Goal: Transaction & Acquisition: Purchase product/service

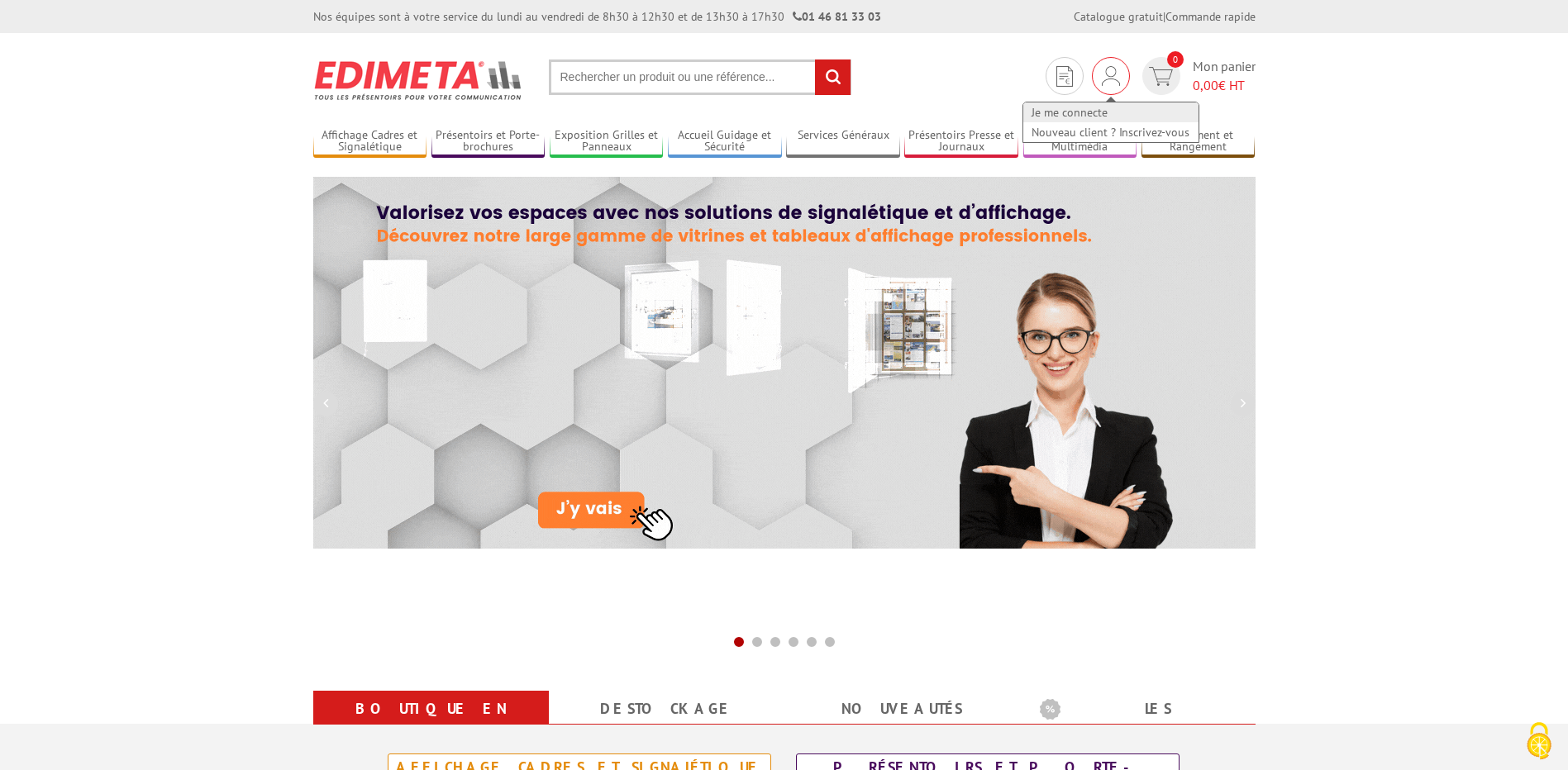
click at [1092, 110] on link "Je me connecte" at bounding box center [1111, 112] width 175 height 20
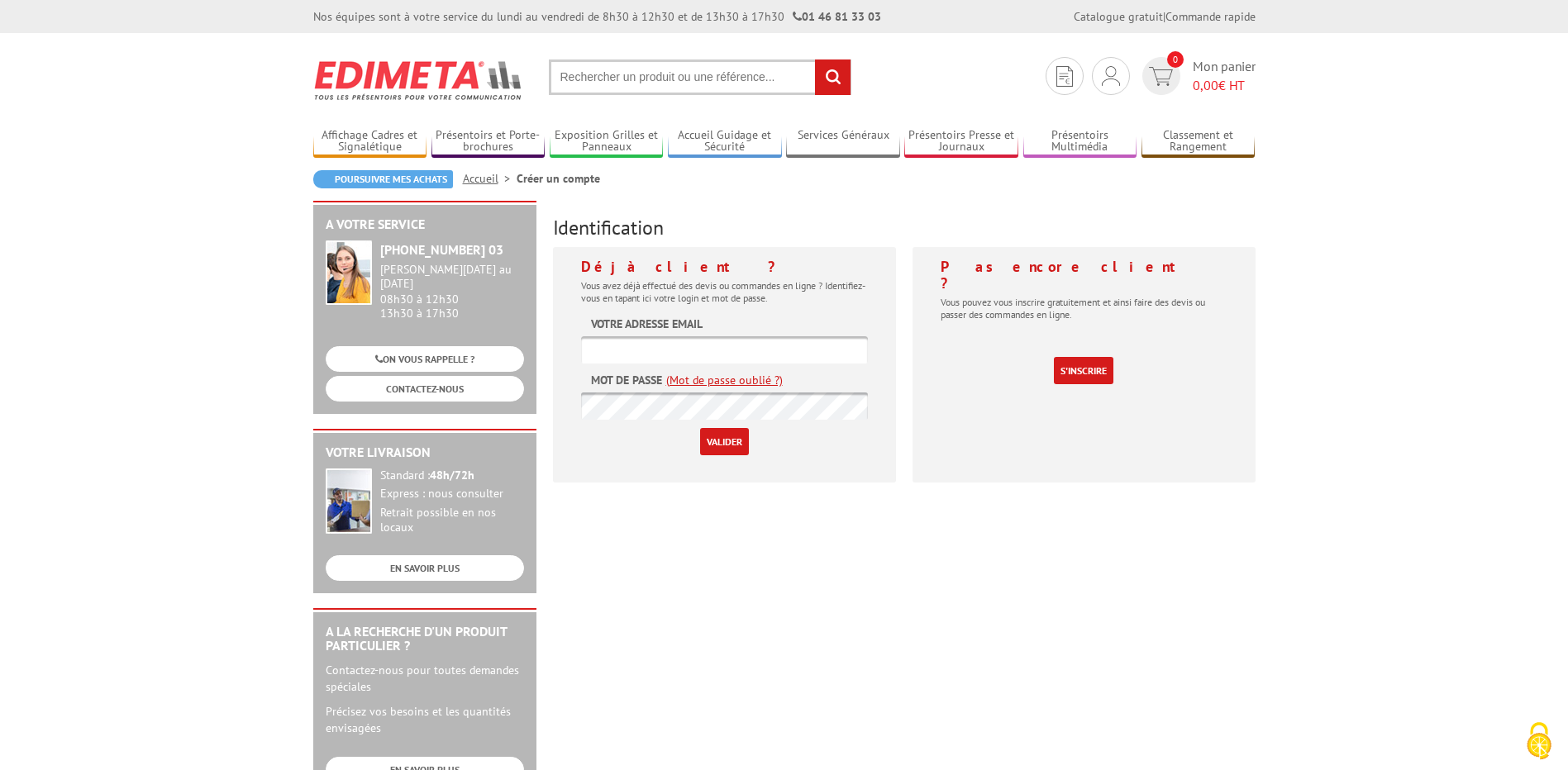
type input "[PERSON_NAME][EMAIL_ADDRESS][DOMAIN_NAME]"
click at [712, 447] on input "Valider" at bounding box center [724, 442] width 49 height 27
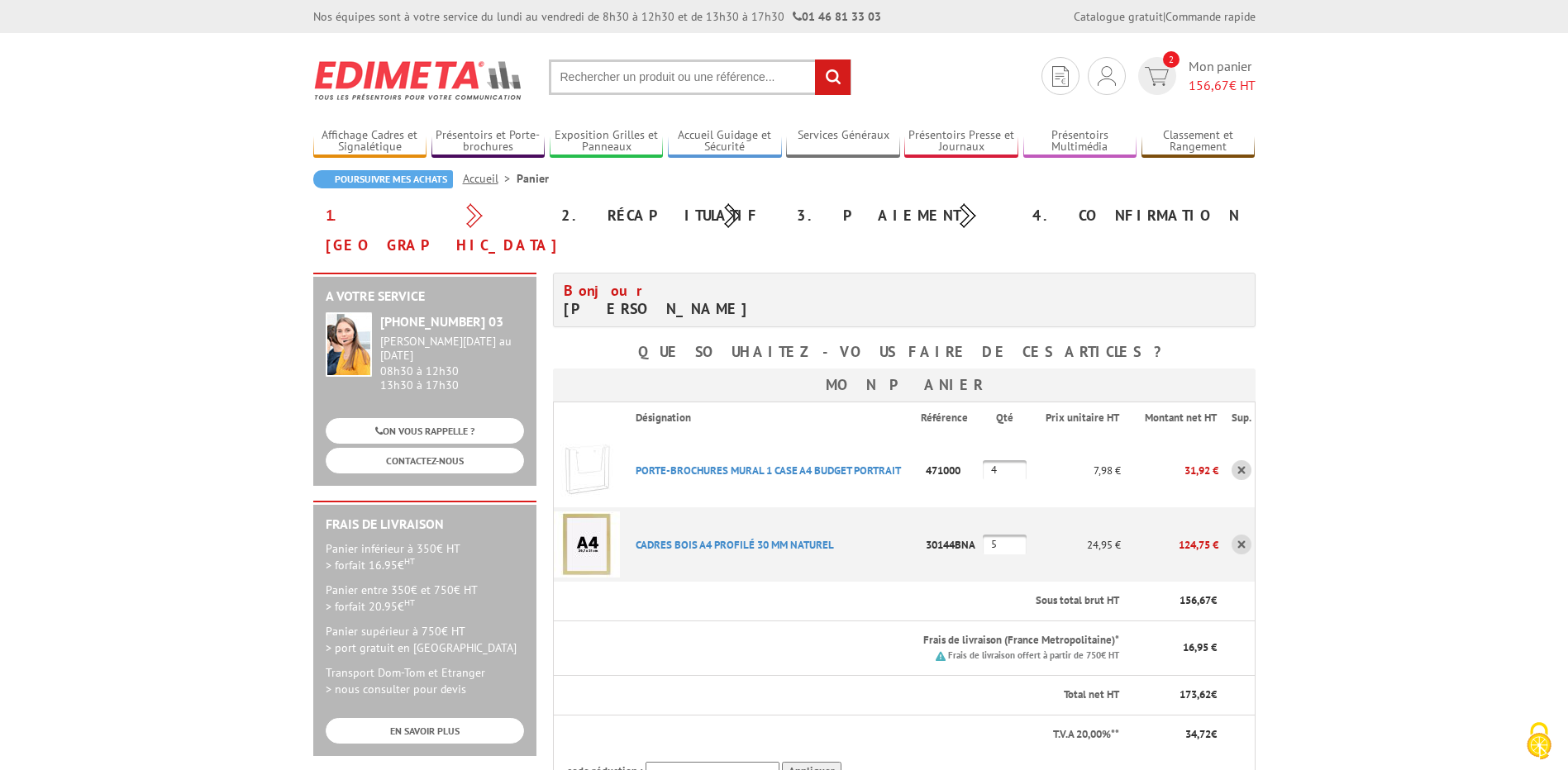
click at [688, 92] on input "text" at bounding box center [700, 77] width 302 height 36
click at [686, 84] on input "text" at bounding box center [700, 77] width 302 height 36
type input "a"
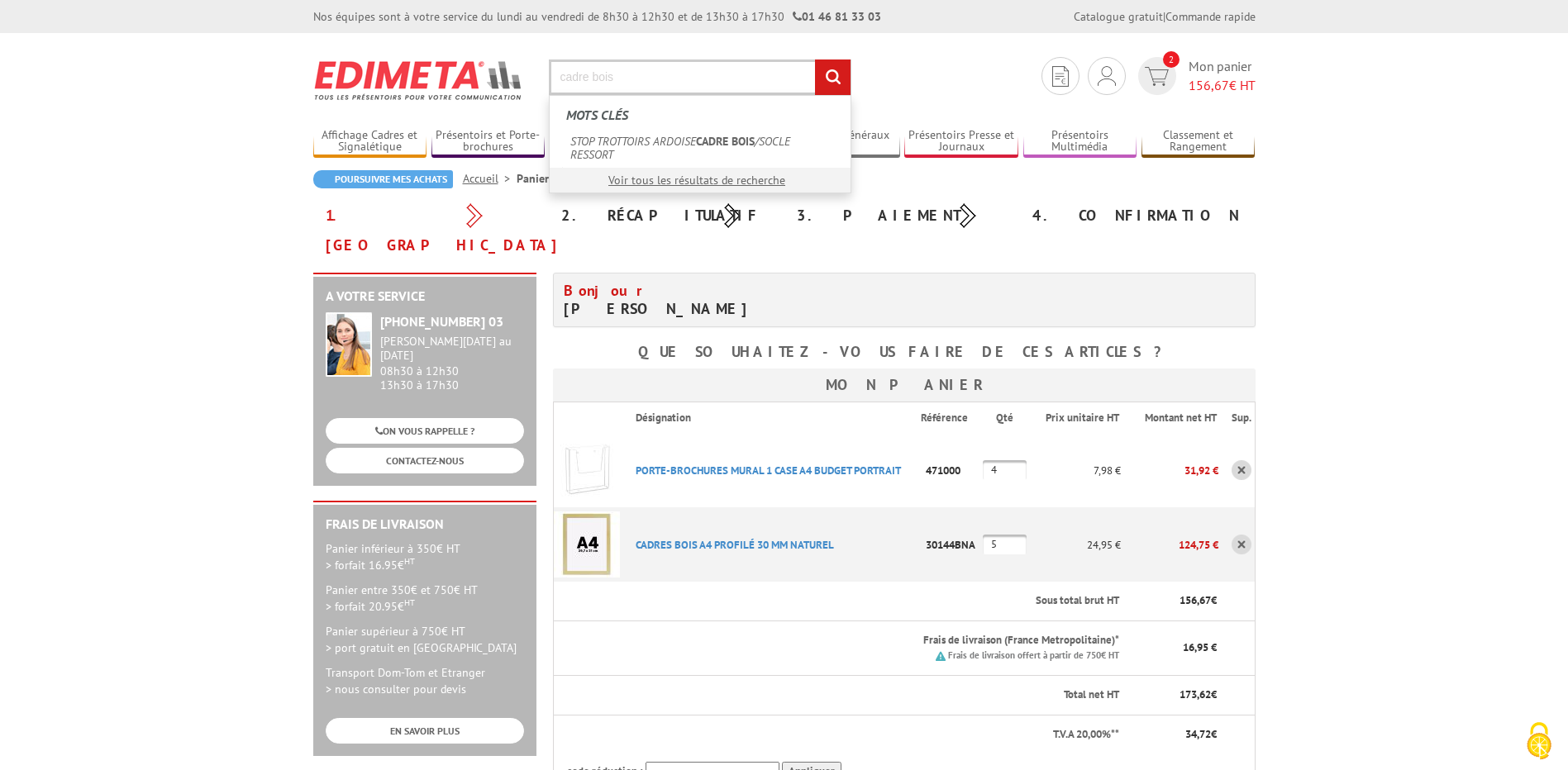
type input "cadre bois"
click at [815, 60] on input "rechercher" at bounding box center [832, 77] width 36 height 36
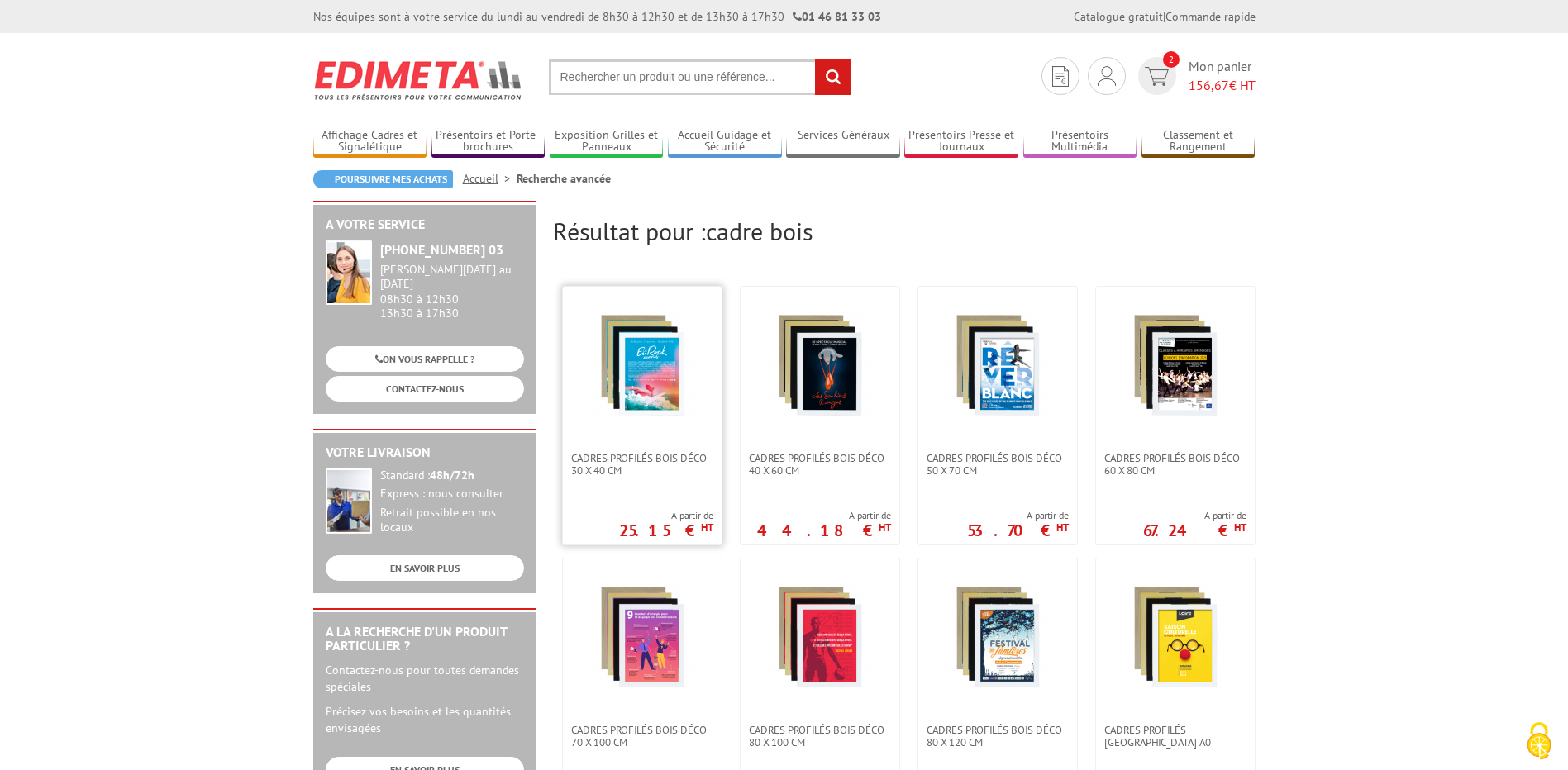
click at [641, 397] on img at bounding box center [642, 366] width 108 height 108
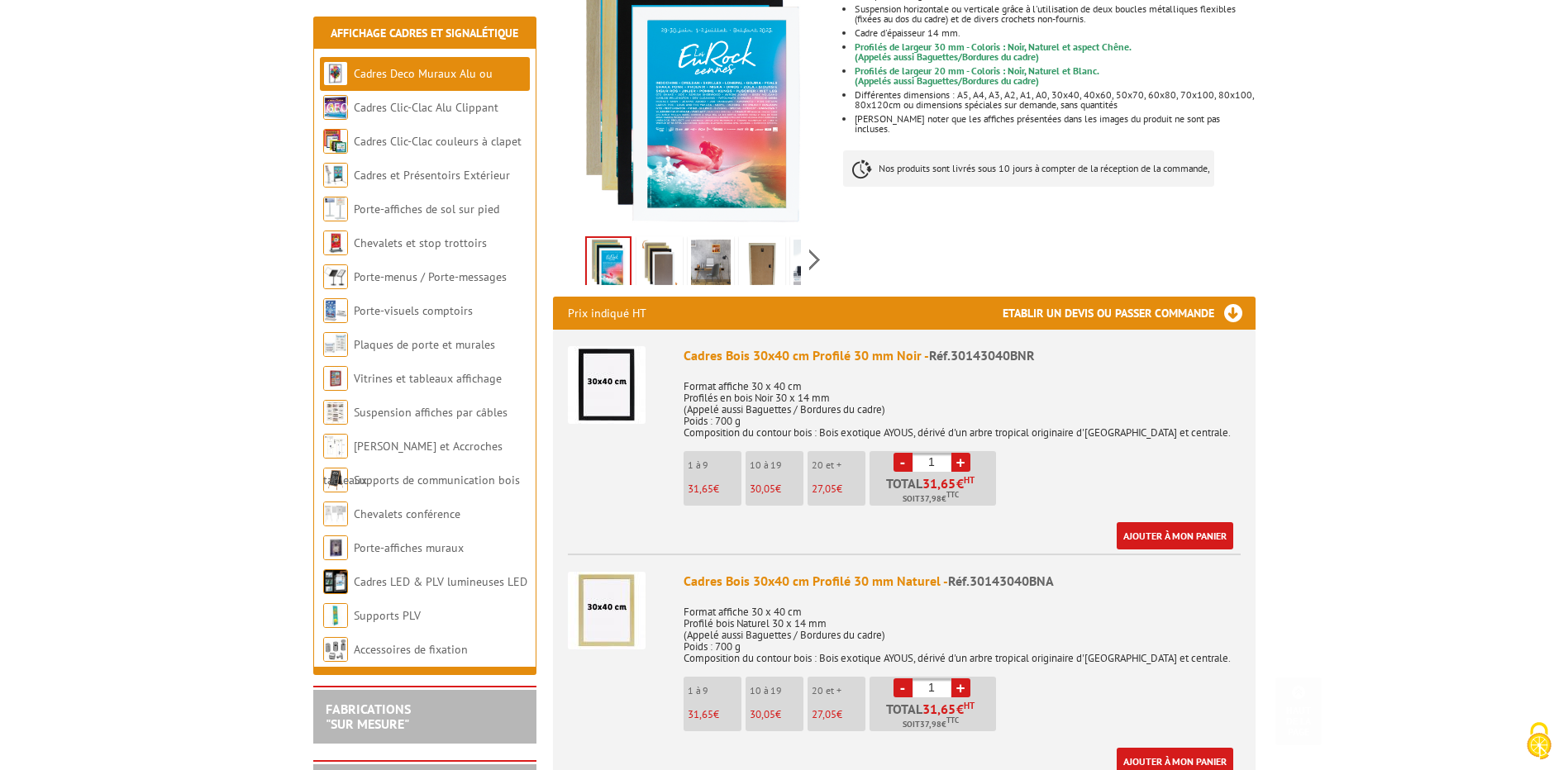
scroll to position [330, 0]
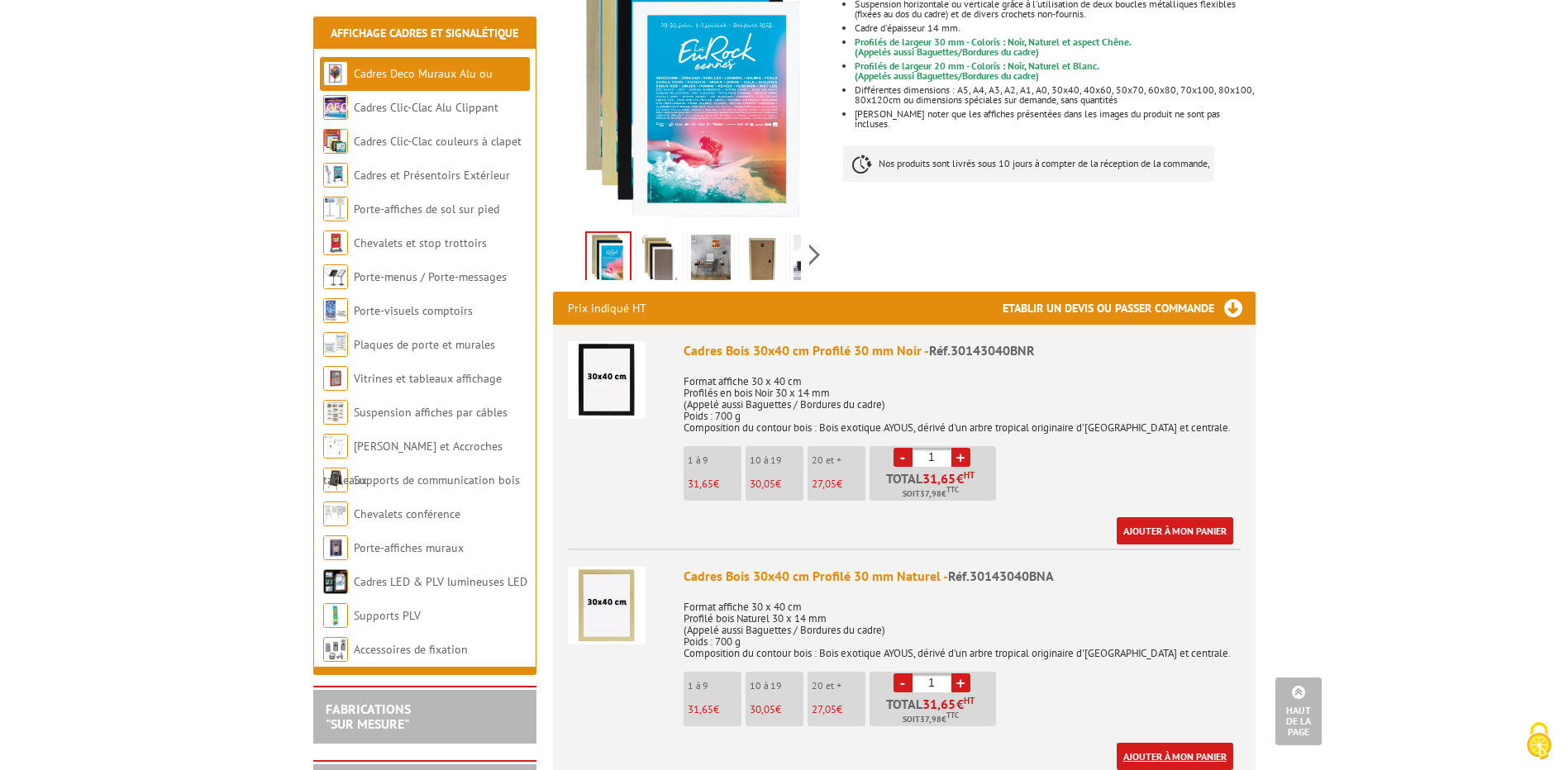
click at [1174, 759] on link "Ajouter à mon panier" at bounding box center [1174, 757] width 116 height 27
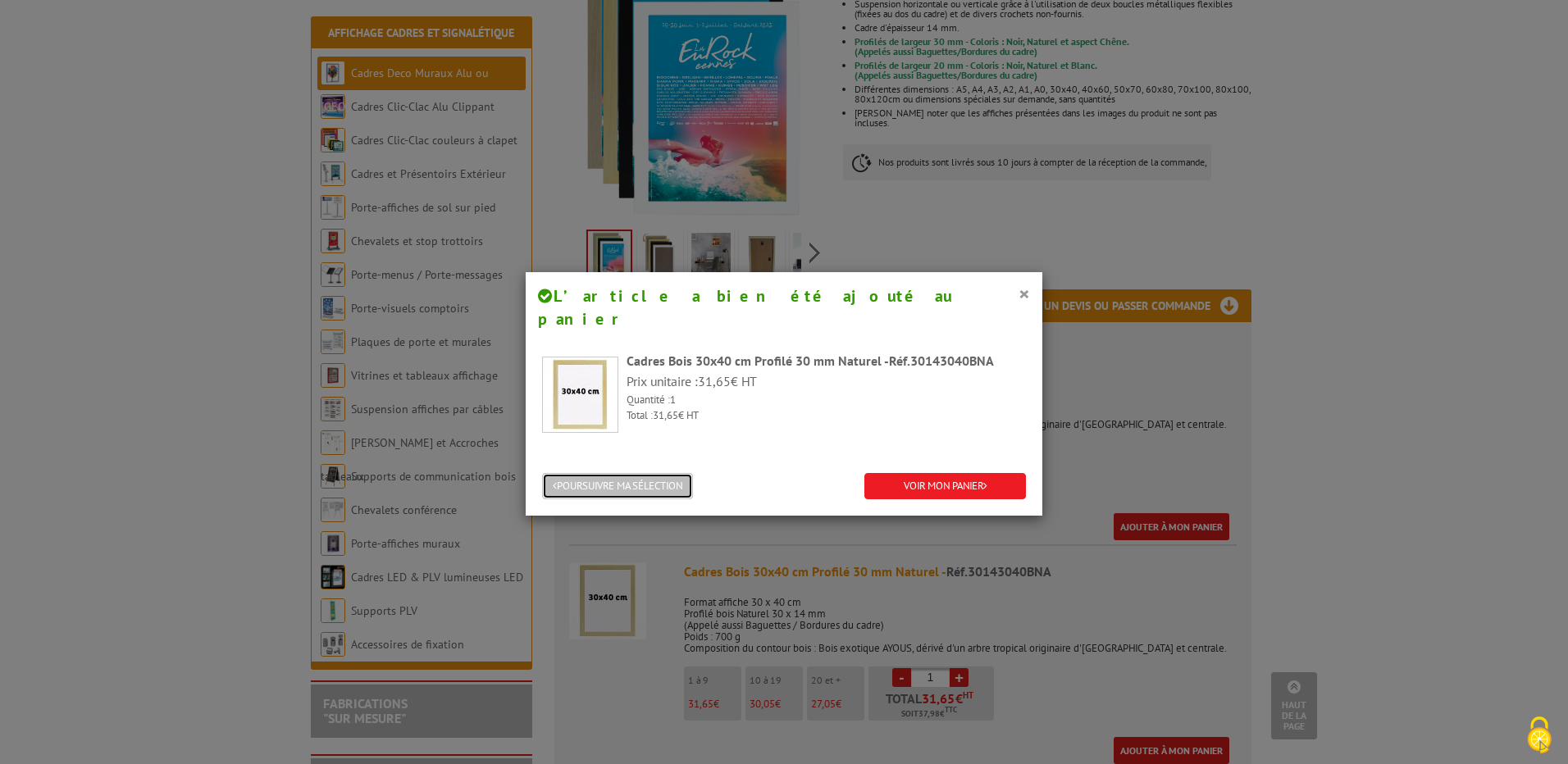
click at [591, 473] on button "POURSUIVRE MA SÉLECTION" at bounding box center [617, 487] width 151 height 27
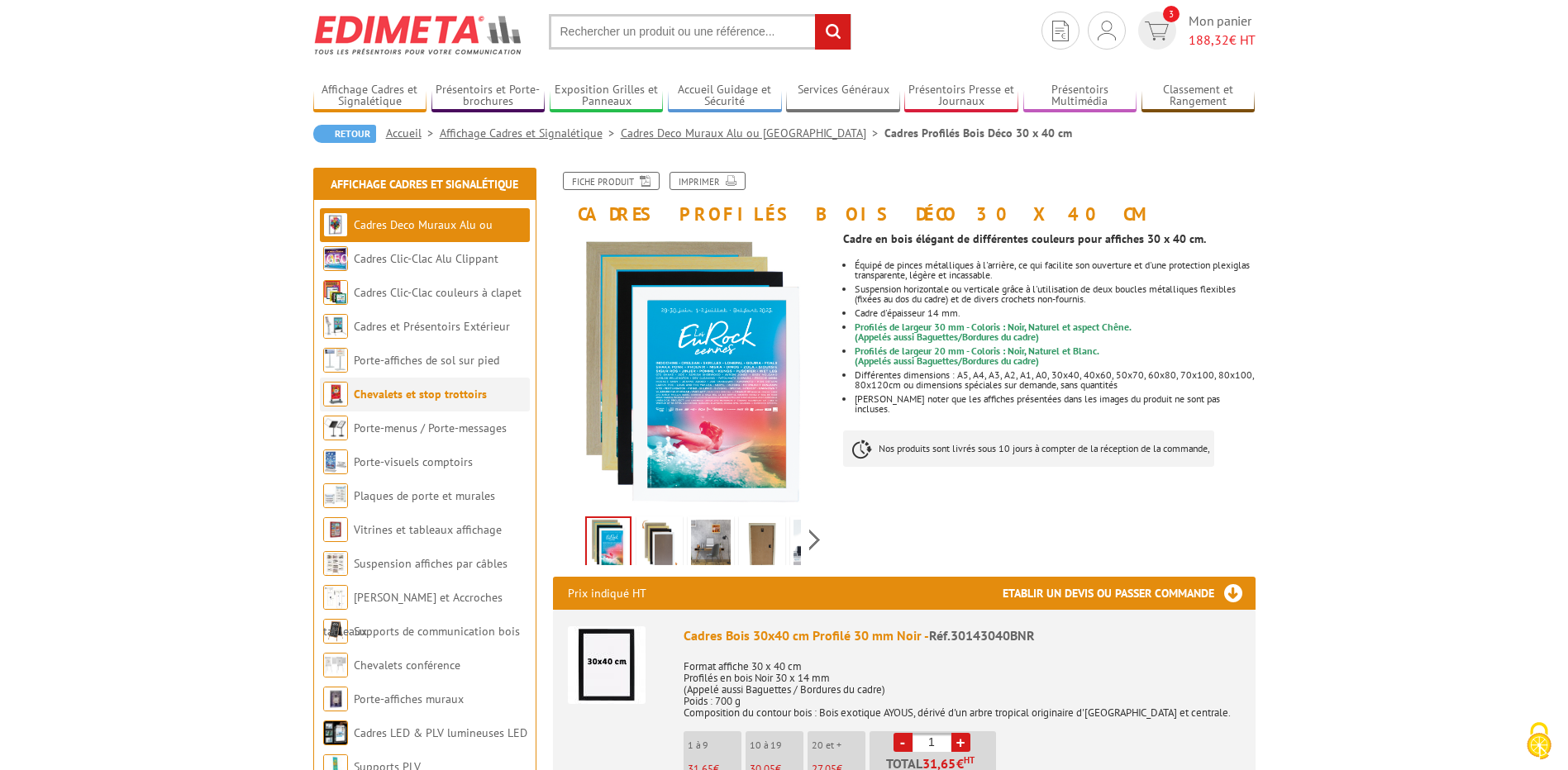
scroll to position [83, 0]
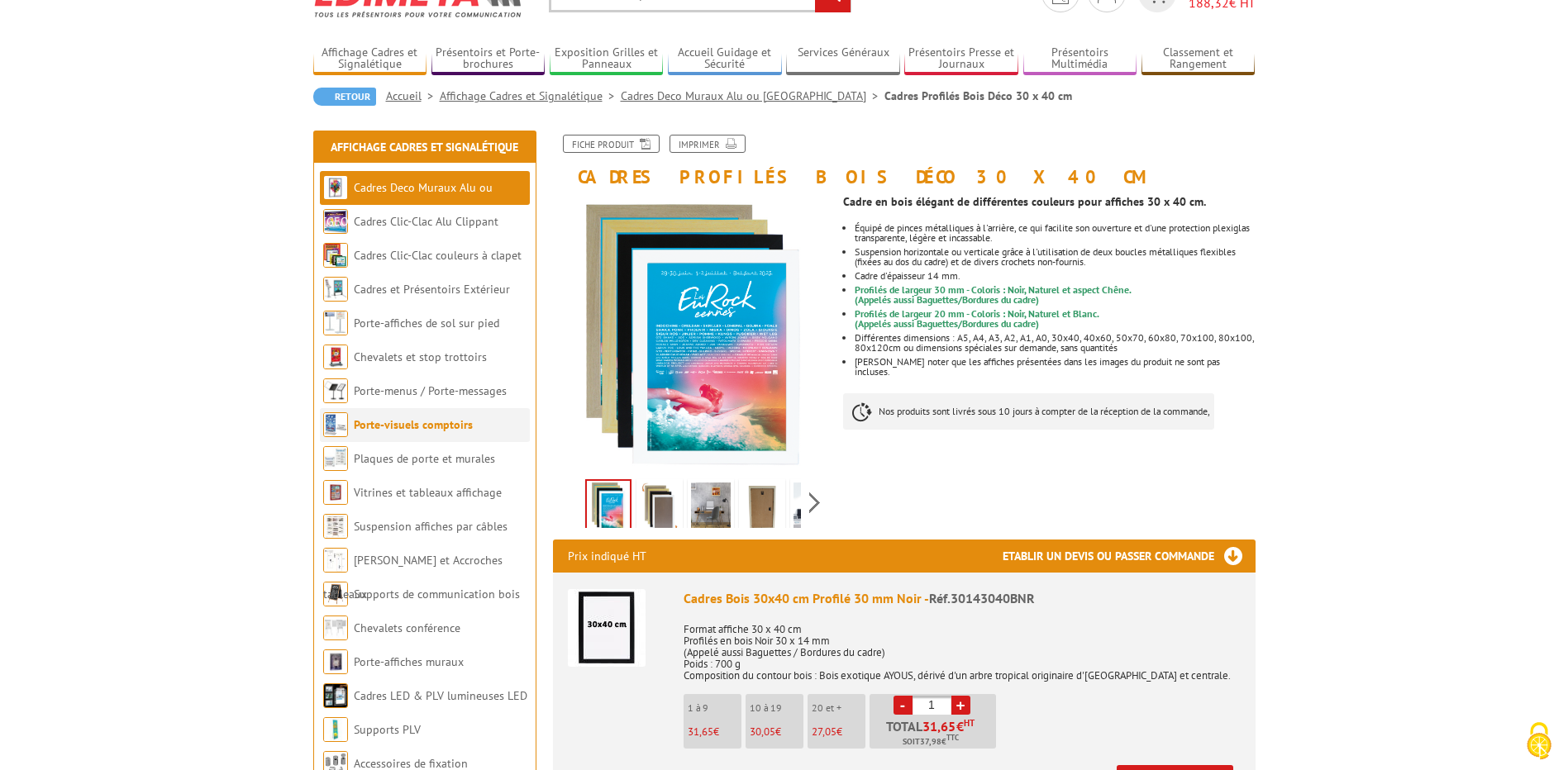
click at [444, 419] on link "Porte-visuels comptoirs" at bounding box center [413, 424] width 119 height 14
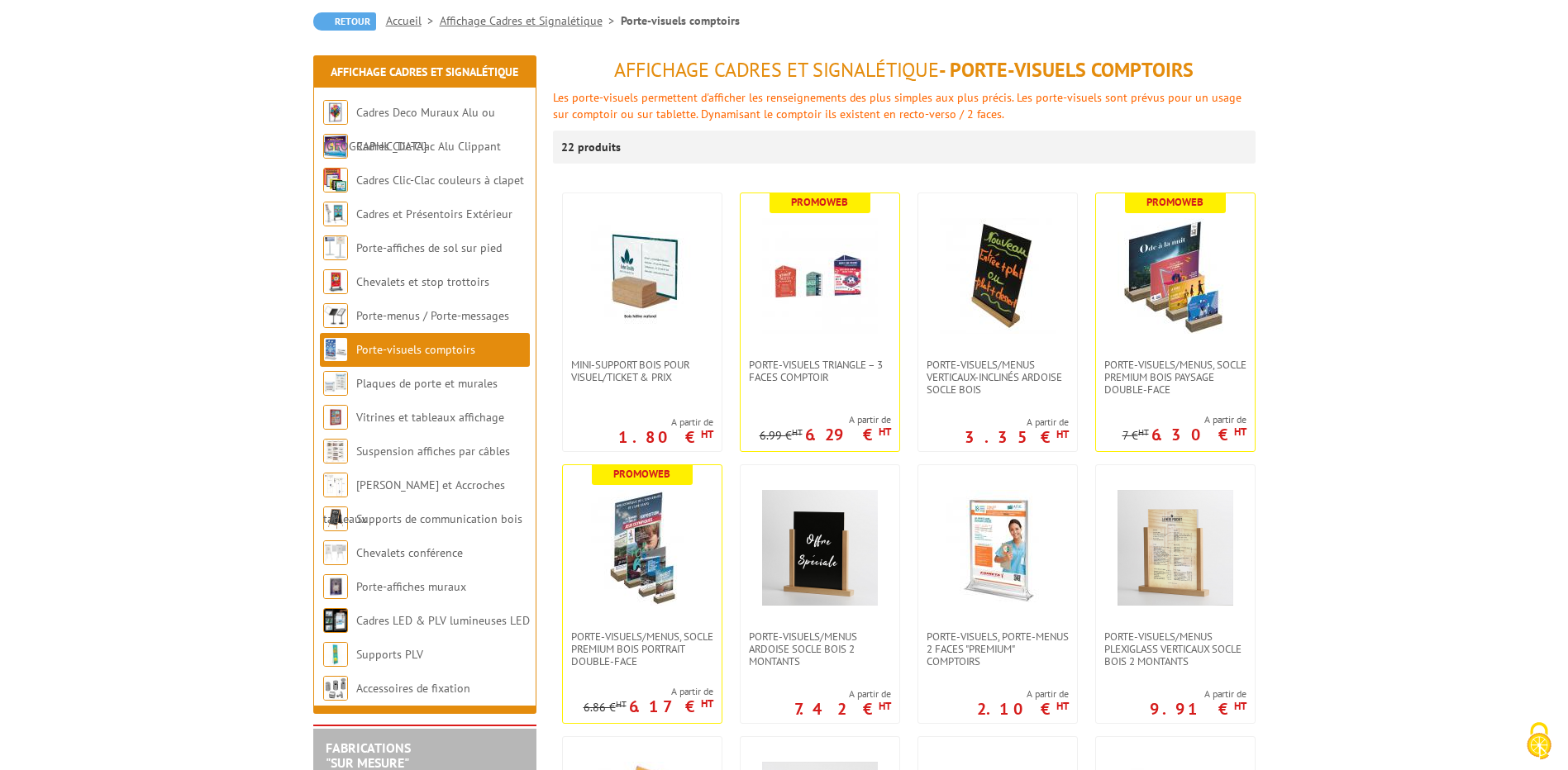
scroll to position [165, 0]
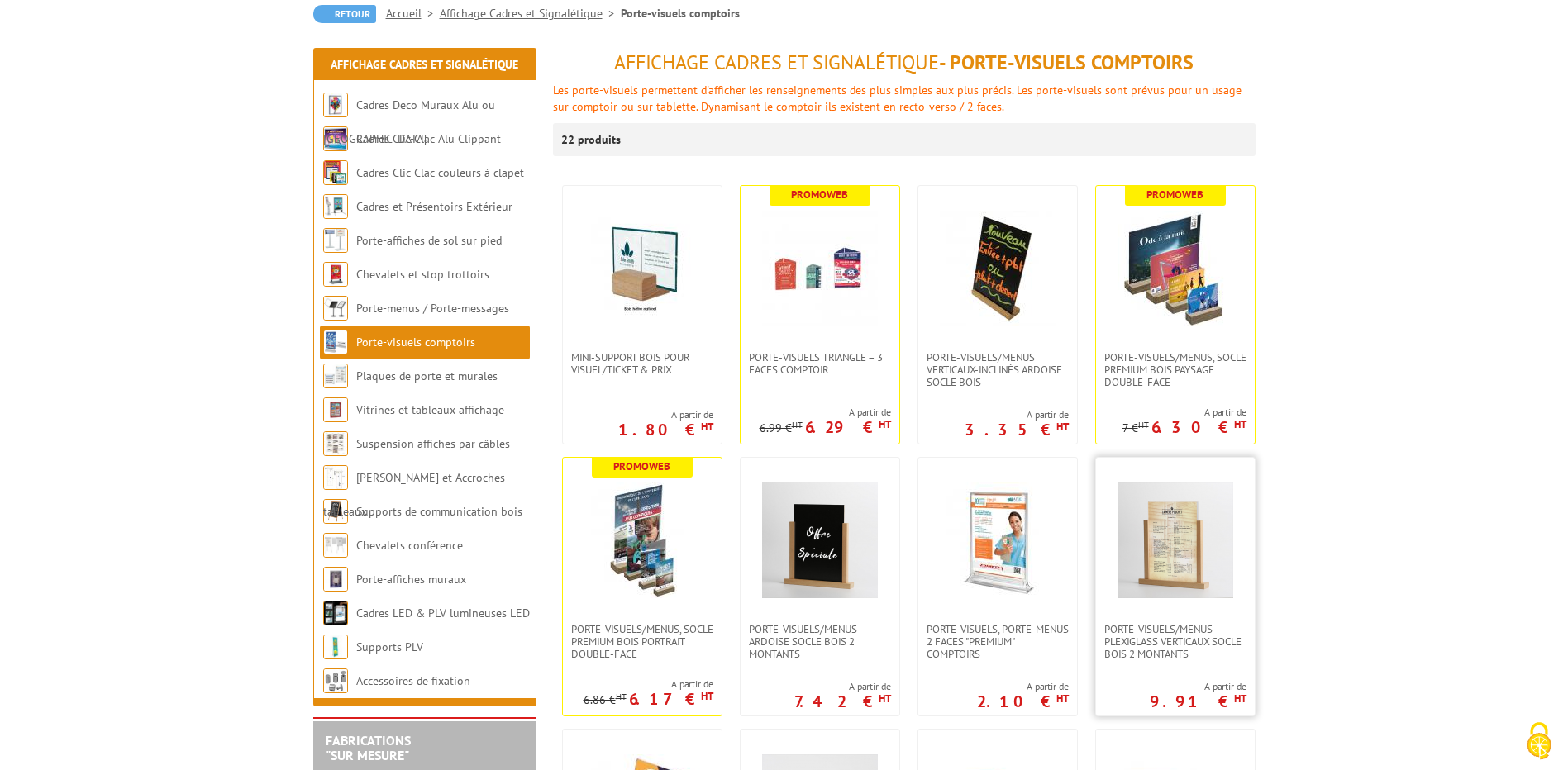
click at [1165, 570] on img at bounding box center [1175, 541] width 116 height 116
click at [647, 537] on img at bounding box center [642, 541] width 116 height 116
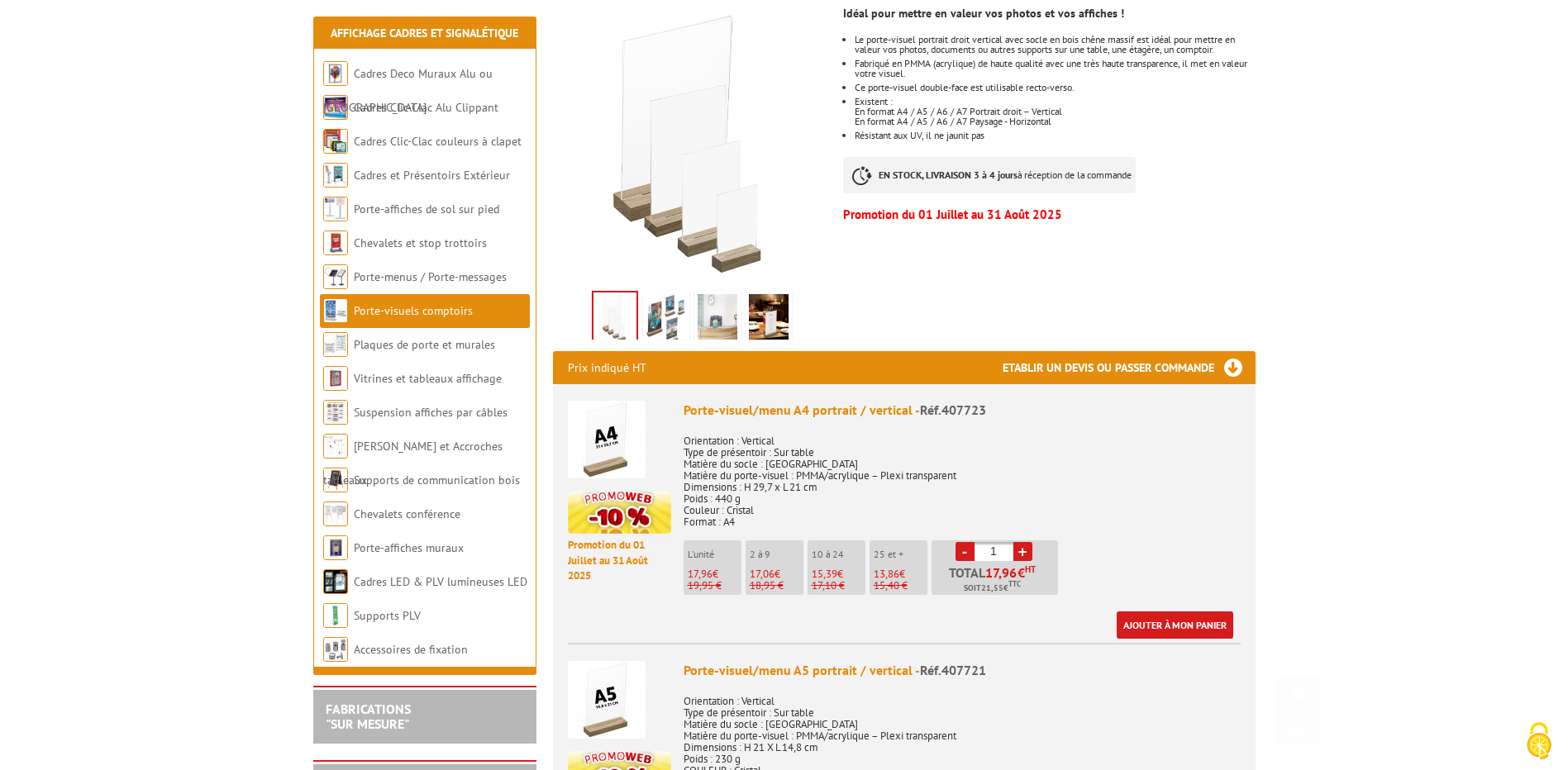
scroll to position [330, 0]
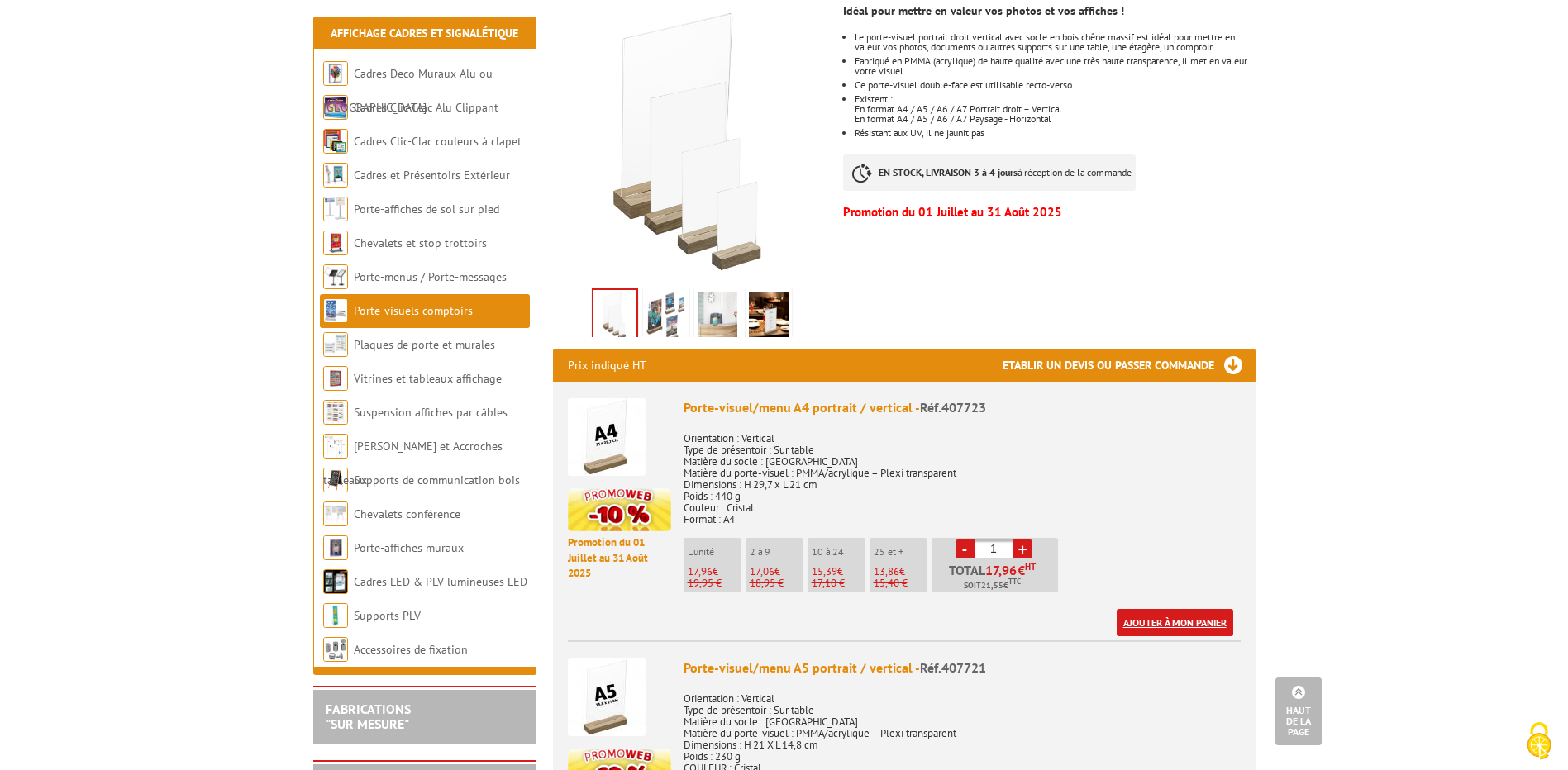
click at [1144, 609] on link "Ajouter à mon panier" at bounding box center [1174, 622] width 116 height 27
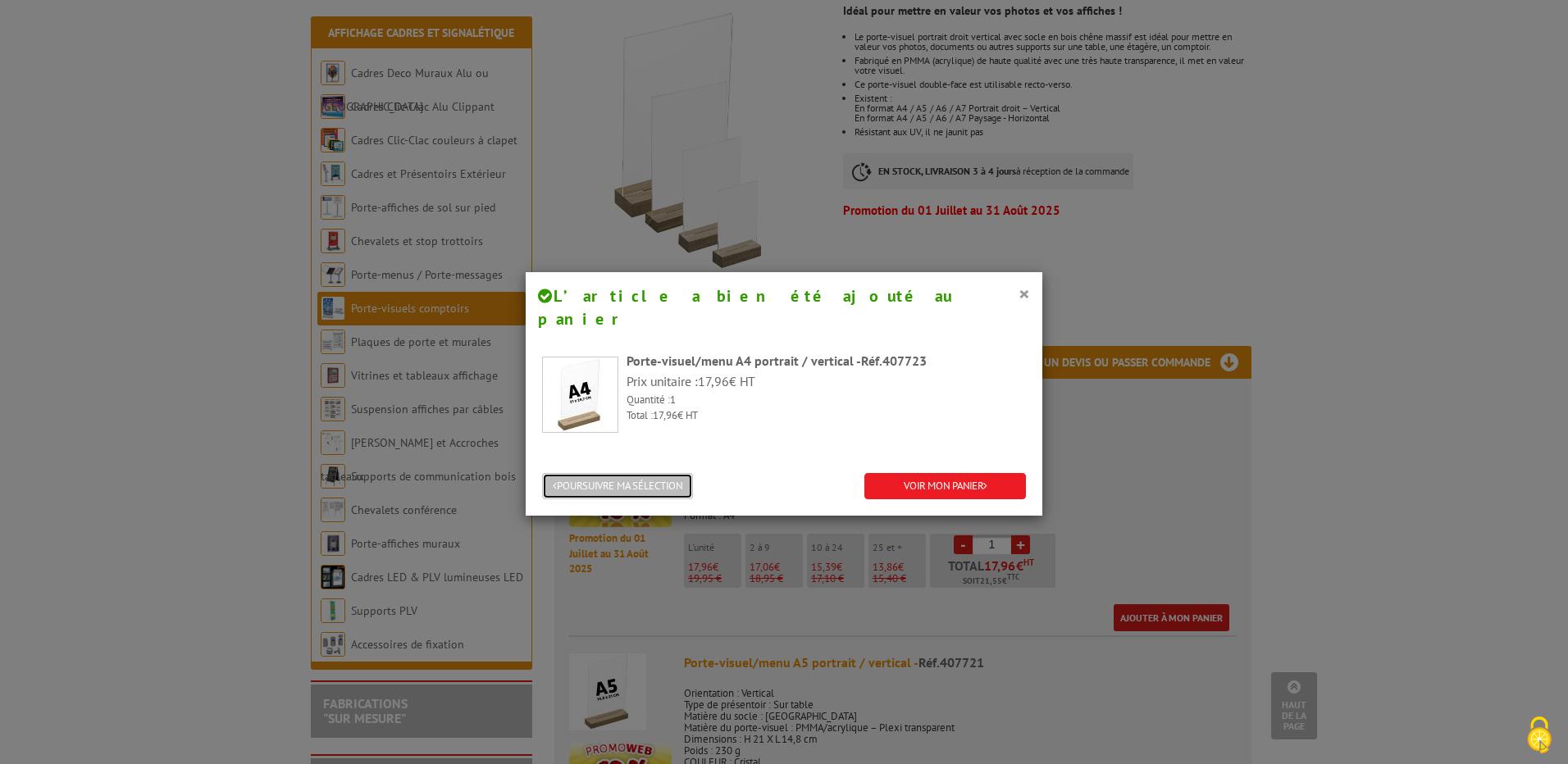
click at [674, 473] on button "POURSUIVRE MA SÉLECTION" at bounding box center [617, 487] width 151 height 27
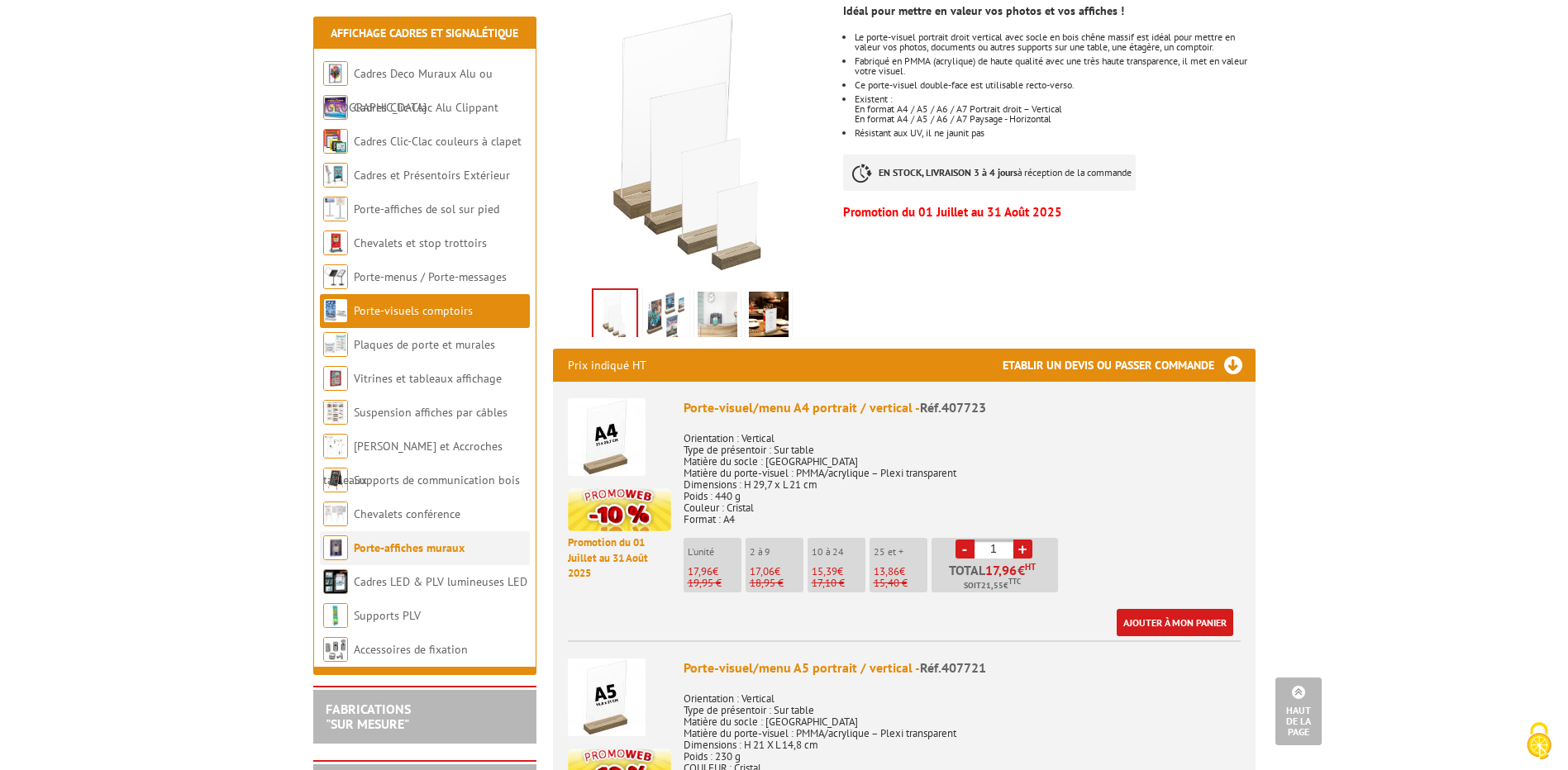
click at [470, 544] on li "Porte-affiches muraux" at bounding box center [424, 548] width 210 height 34
click at [444, 545] on link "Porte-affiches muraux" at bounding box center [408, 547] width 110 height 14
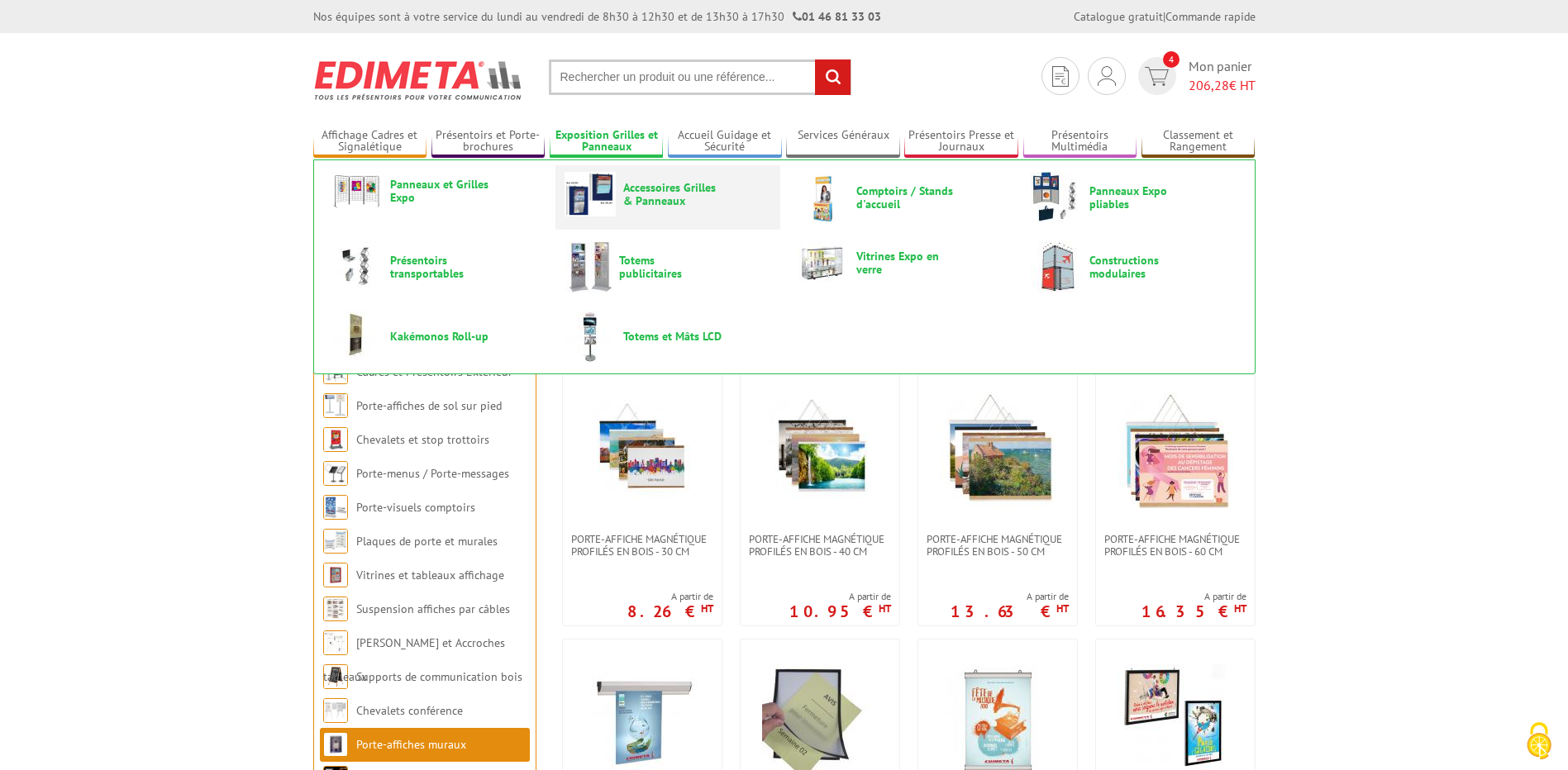
click at [598, 188] on img at bounding box center [590, 194] width 51 height 44
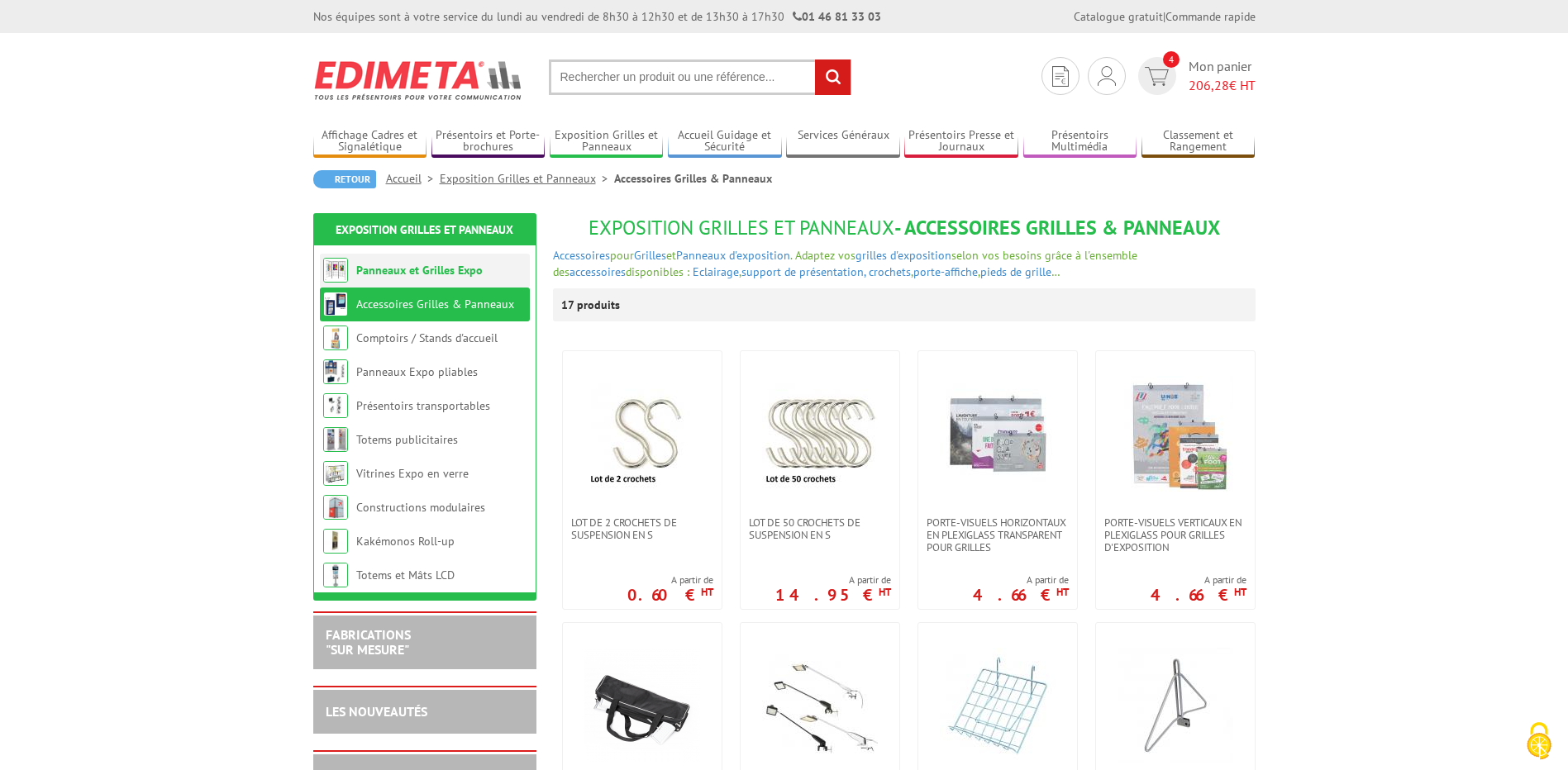
click at [446, 264] on link "Panneaux et Grilles Expo" at bounding box center [420, 270] width 127 height 14
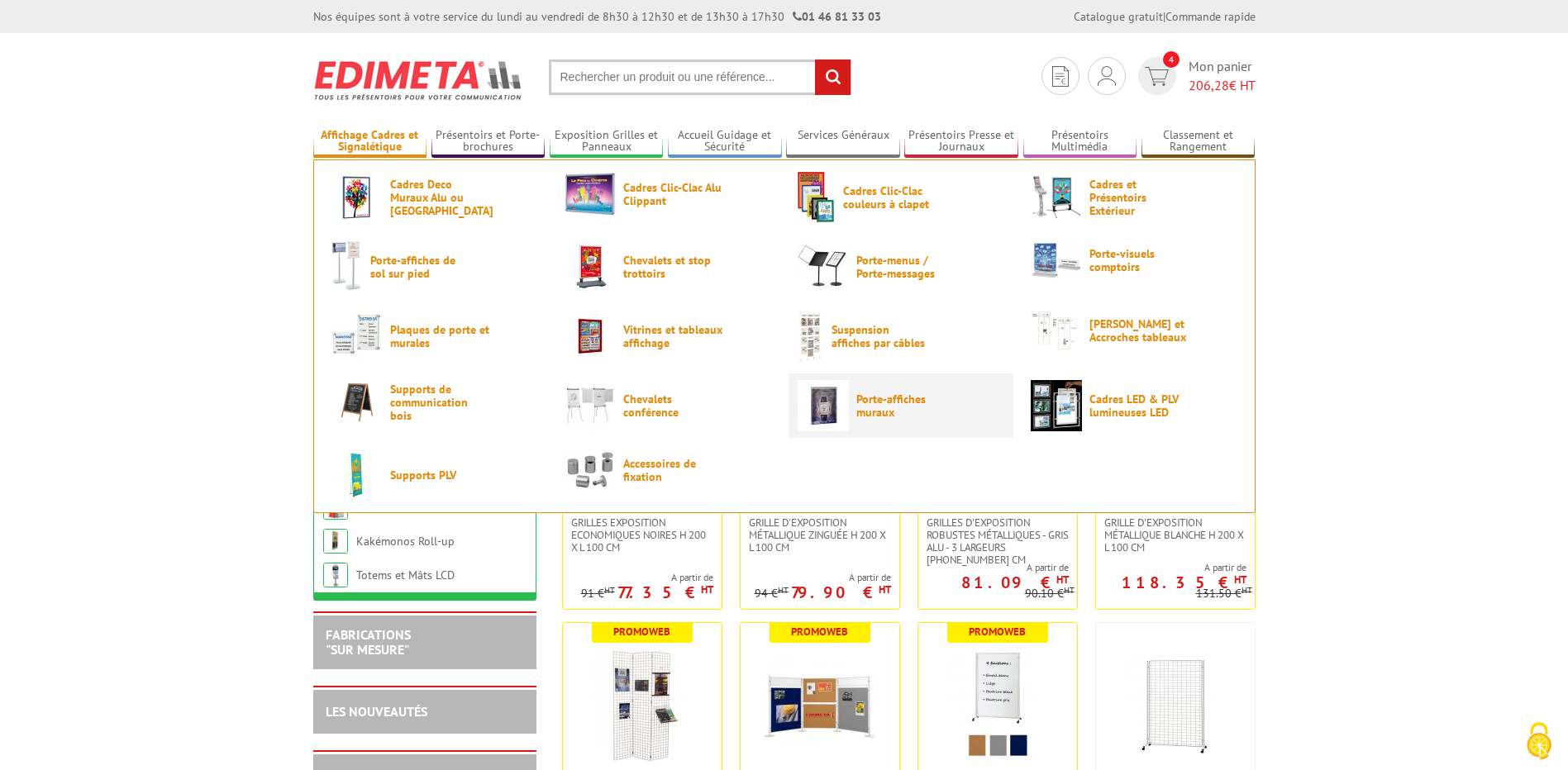
click at [877, 401] on span "Porte-affiches muraux" at bounding box center [905, 406] width 99 height 27
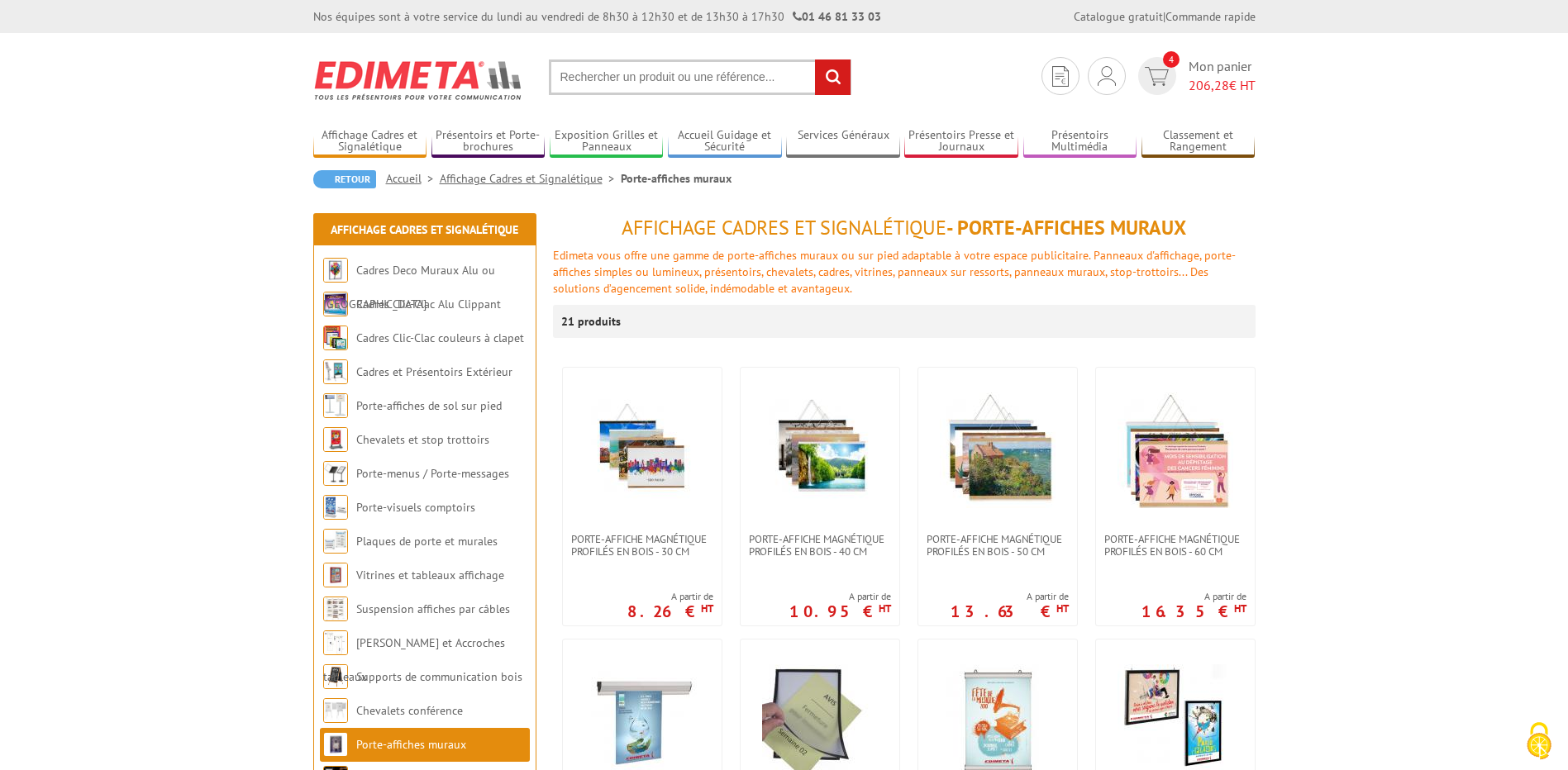
click at [707, 93] on input "text" at bounding box center [700, 77] width 302 height 36
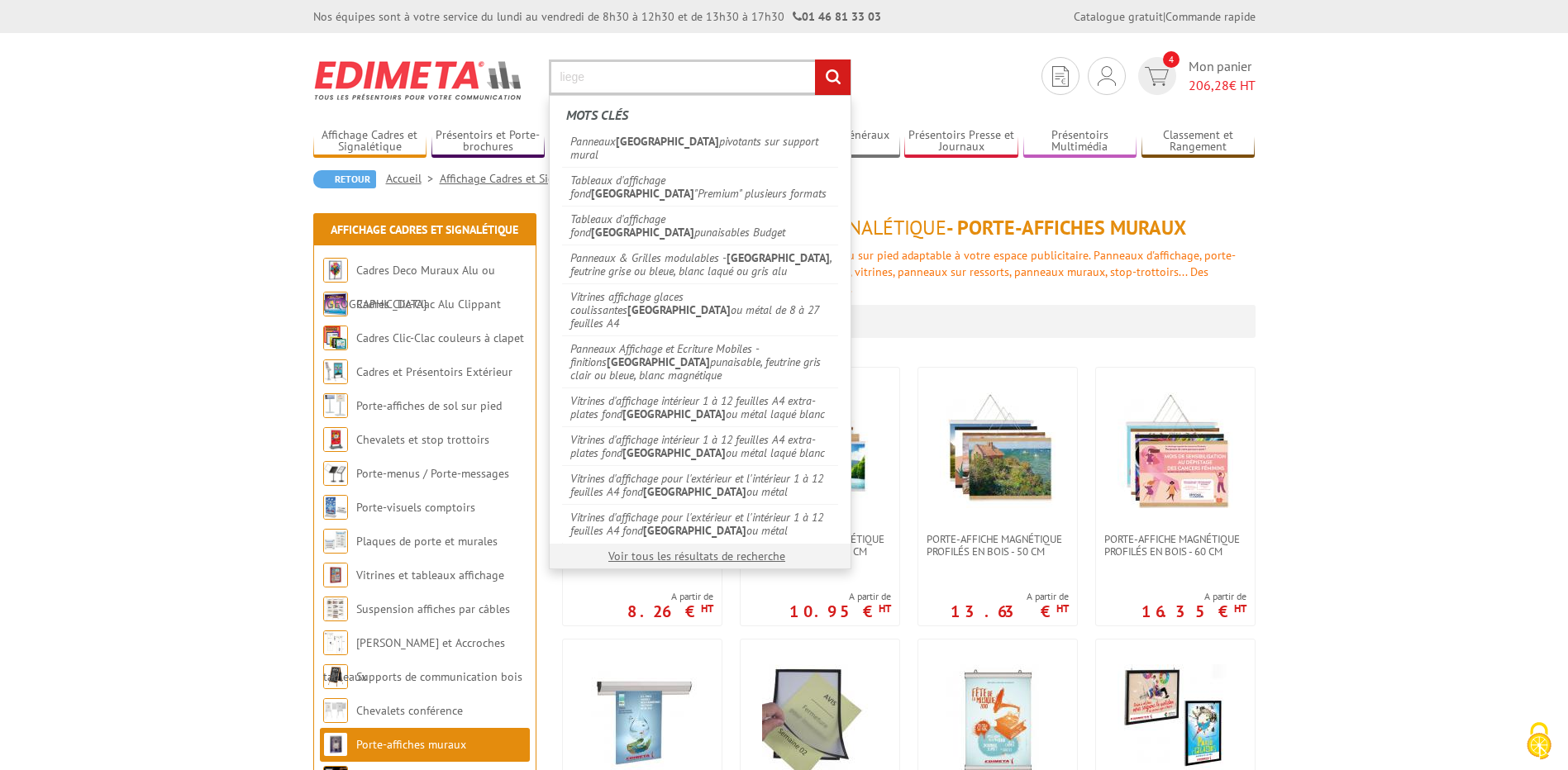
type input "liege"
click at [815, 60] on input "rechercher" at bounding box center [832, 77] width 36 height 36
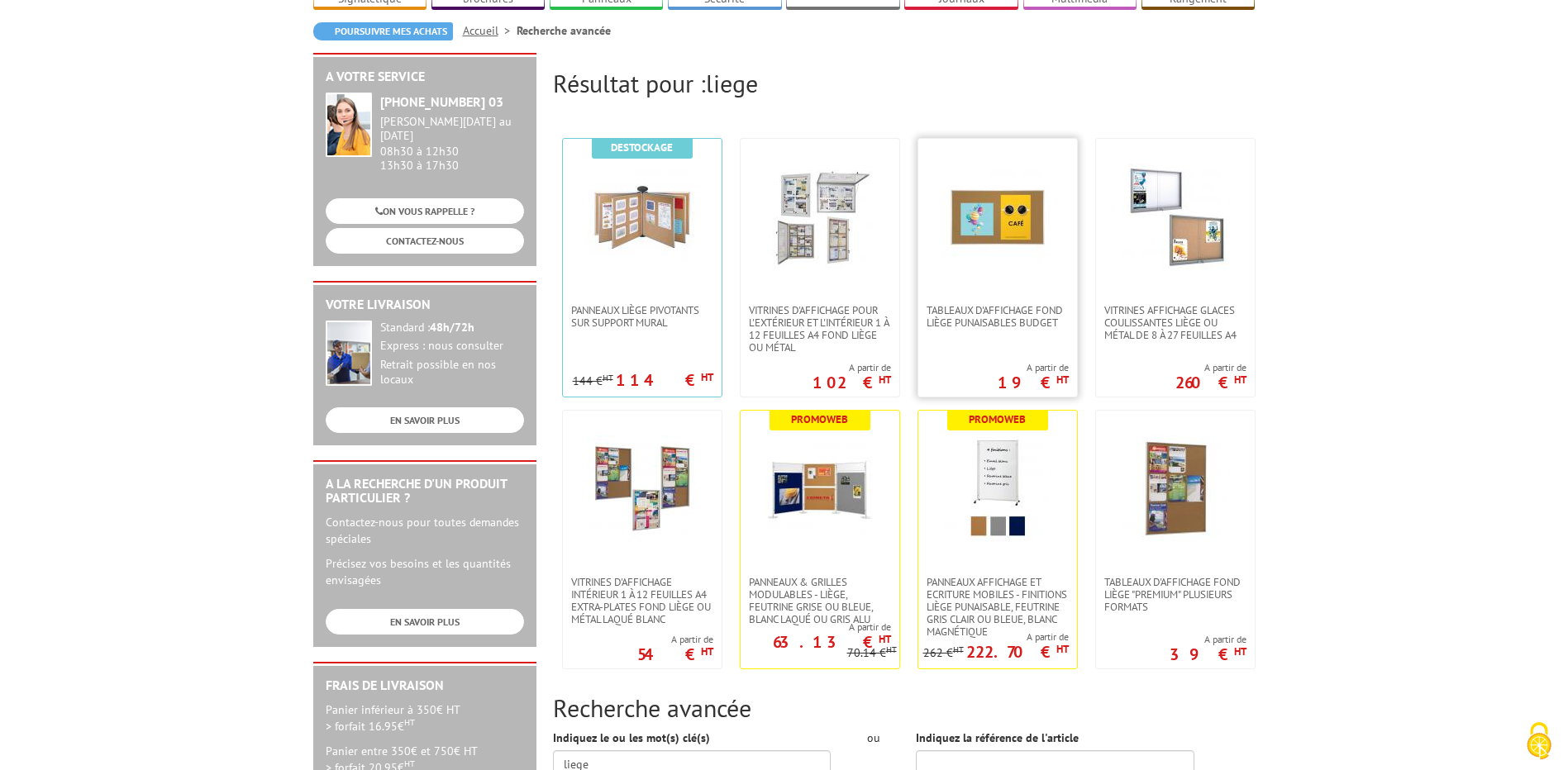
scroll to position [165, 0]
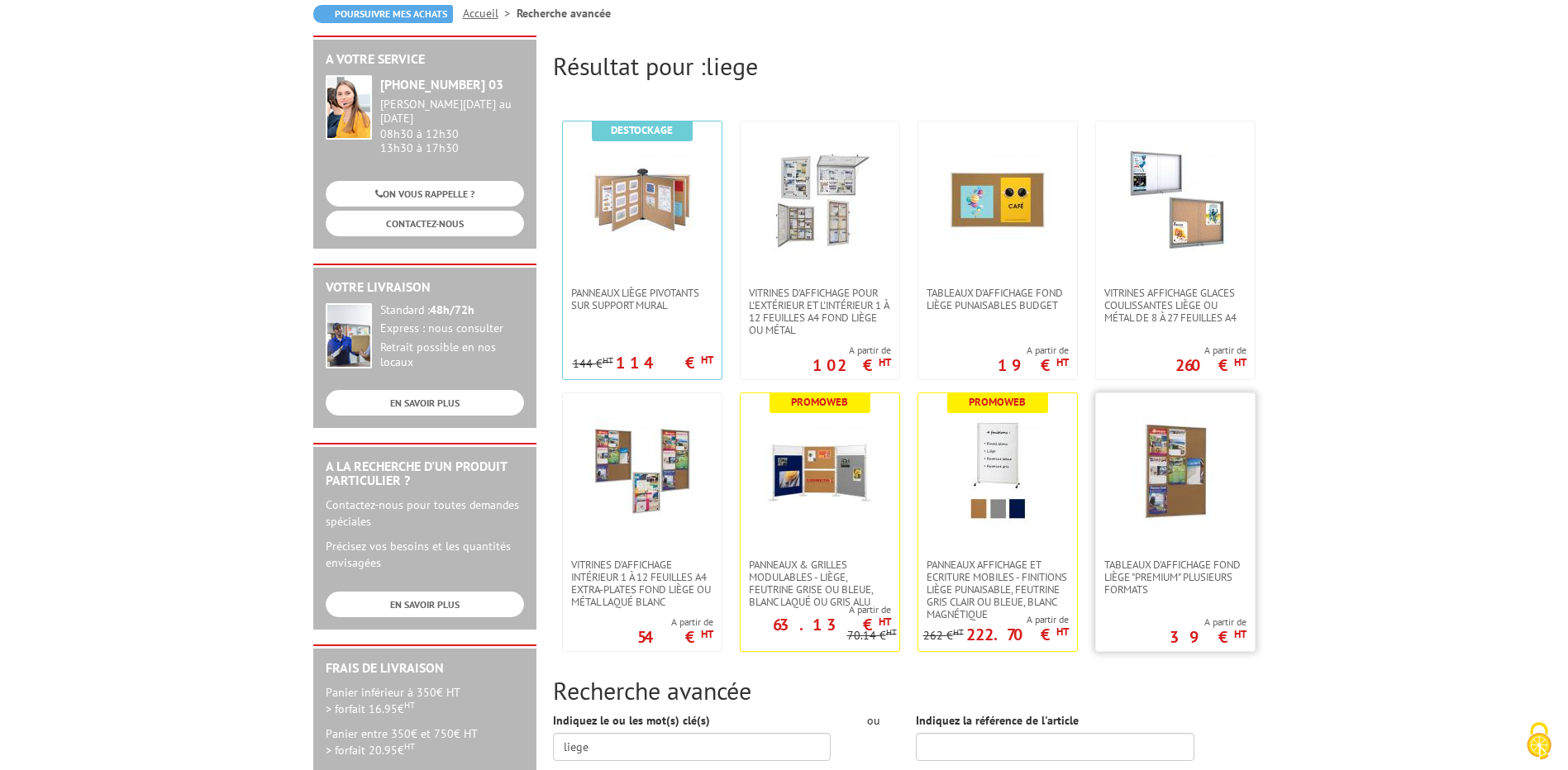
click at [1187, 506] on img at bounding box center [1175, 472] width 108 height 108
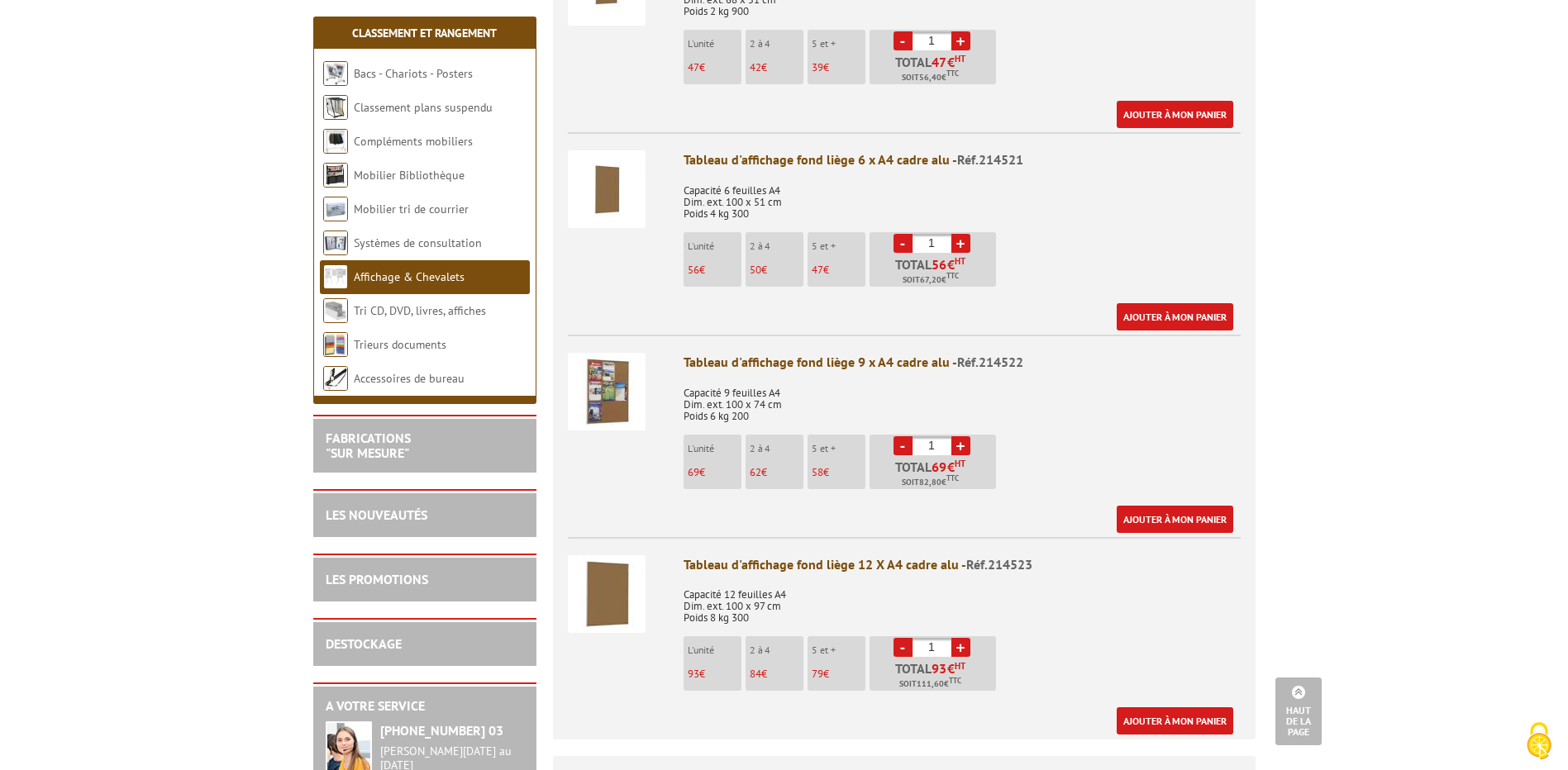
scroll to position [827, 0]
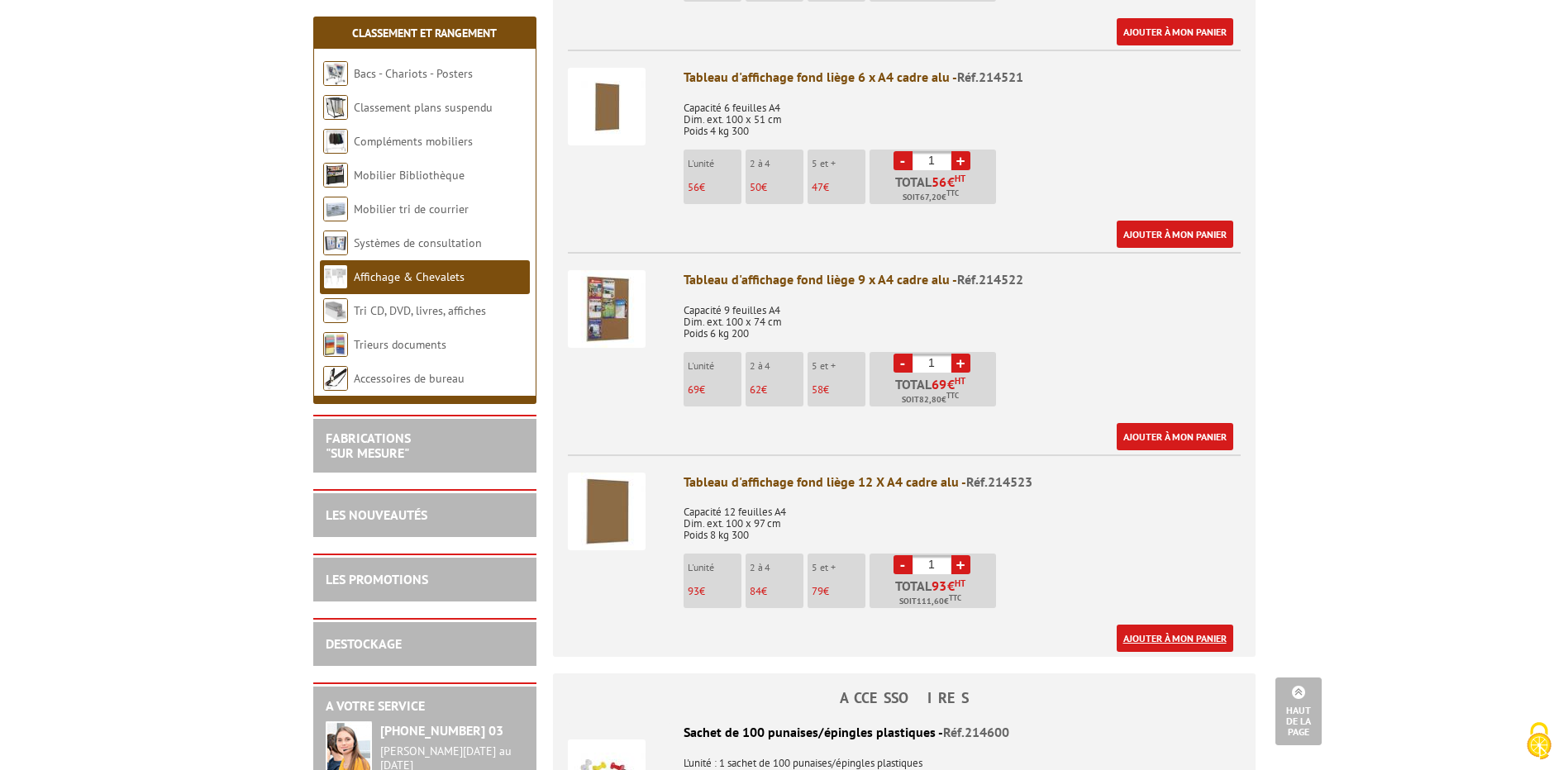
click at [1182, 625] on link "Ajouter à mon panier" at bounding box center [1174, 638] width 116 height 27
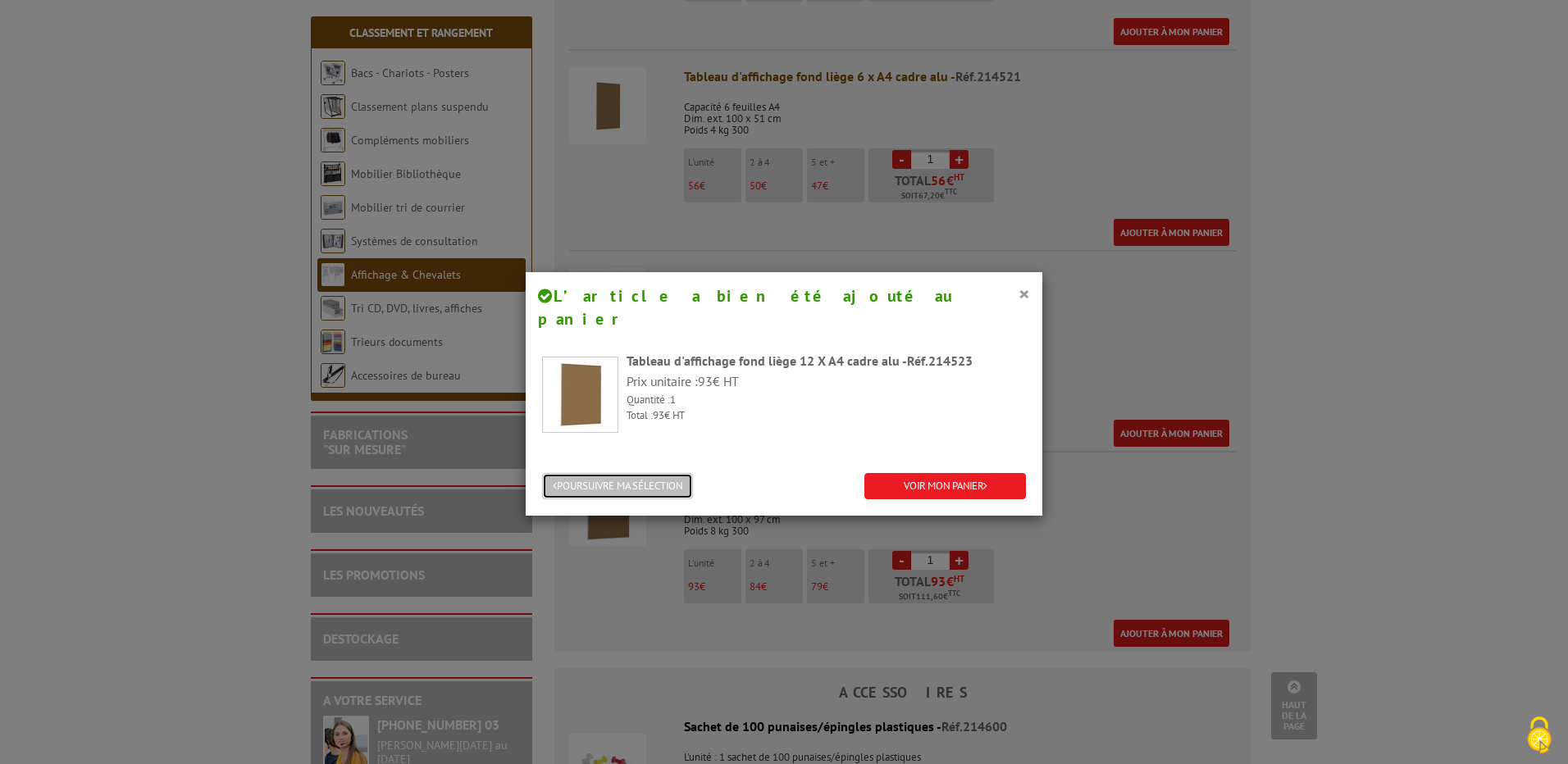
click at [567, 473] on button "POURSUIVRE MA SÉLECTION" at bounding box center [617, 487] width 151 height 27
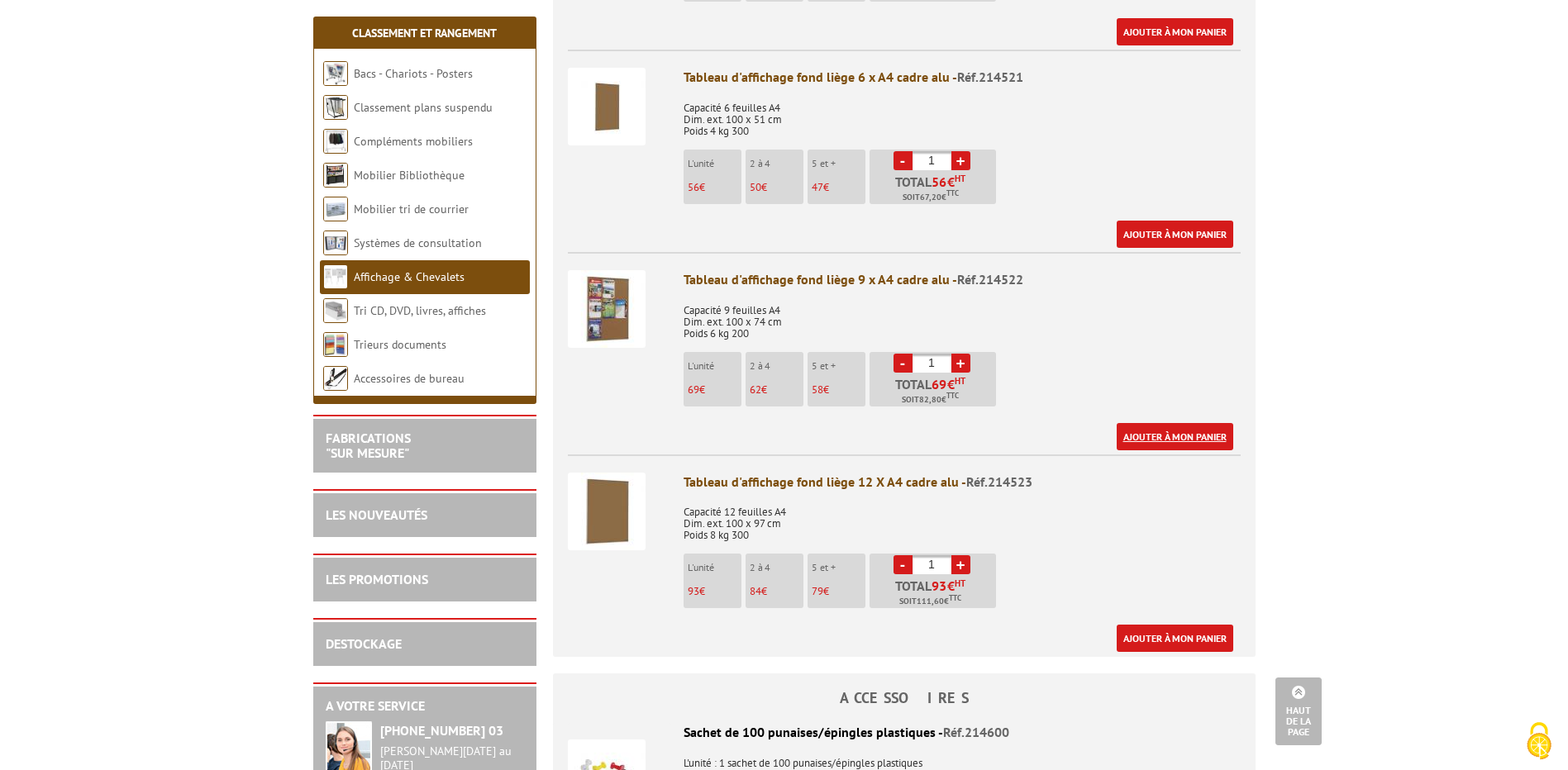
click at [1170, 423] on link "Ajouter à mon panier" at bounding box center [1174, 437] width 116 height 27
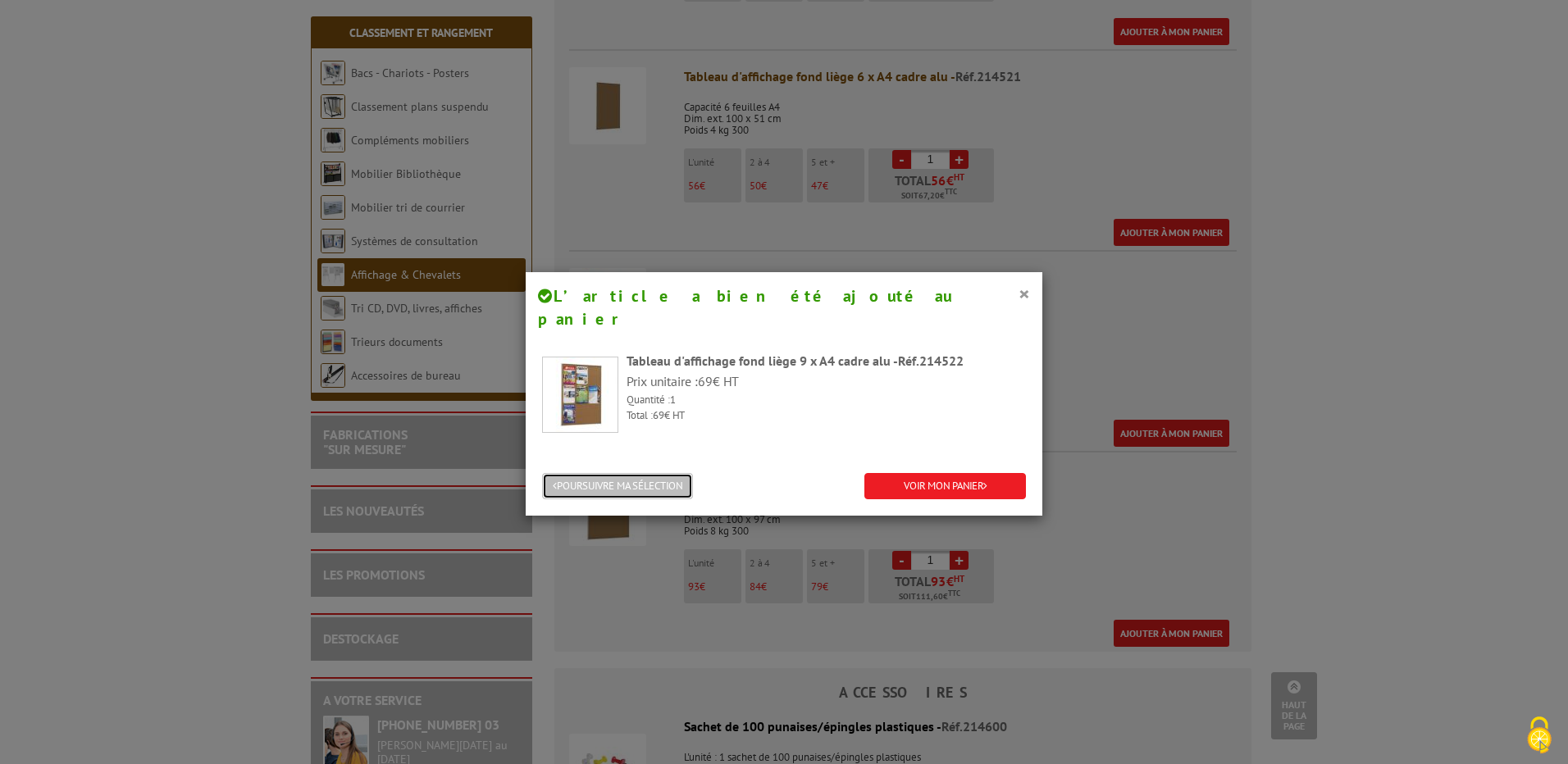
click at [609, 473] on button "POURSUIVRE MA SÉLECTION" at bounding box center [617, 487] width 151 height 27
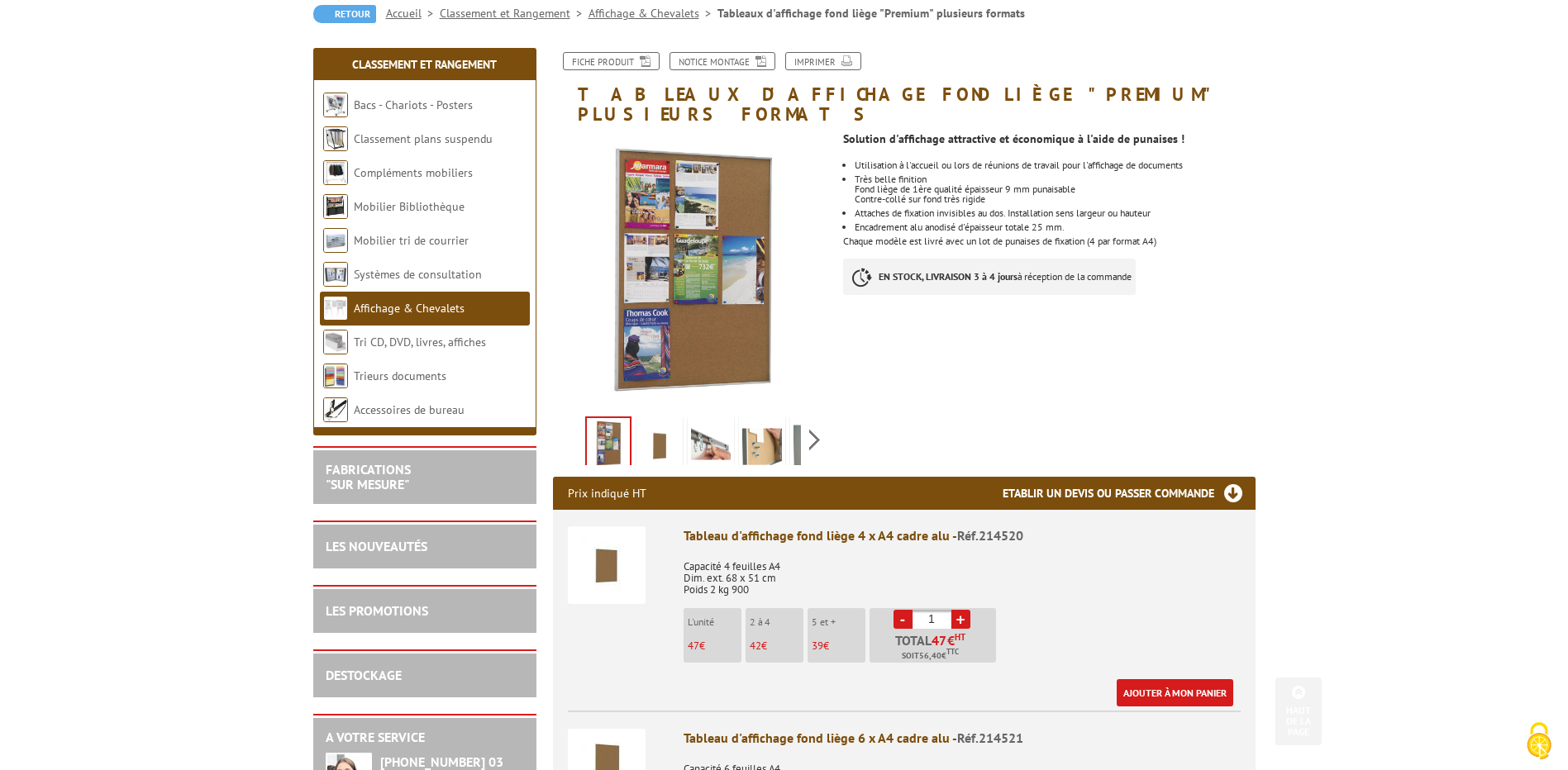
scroll to position [0, 0]
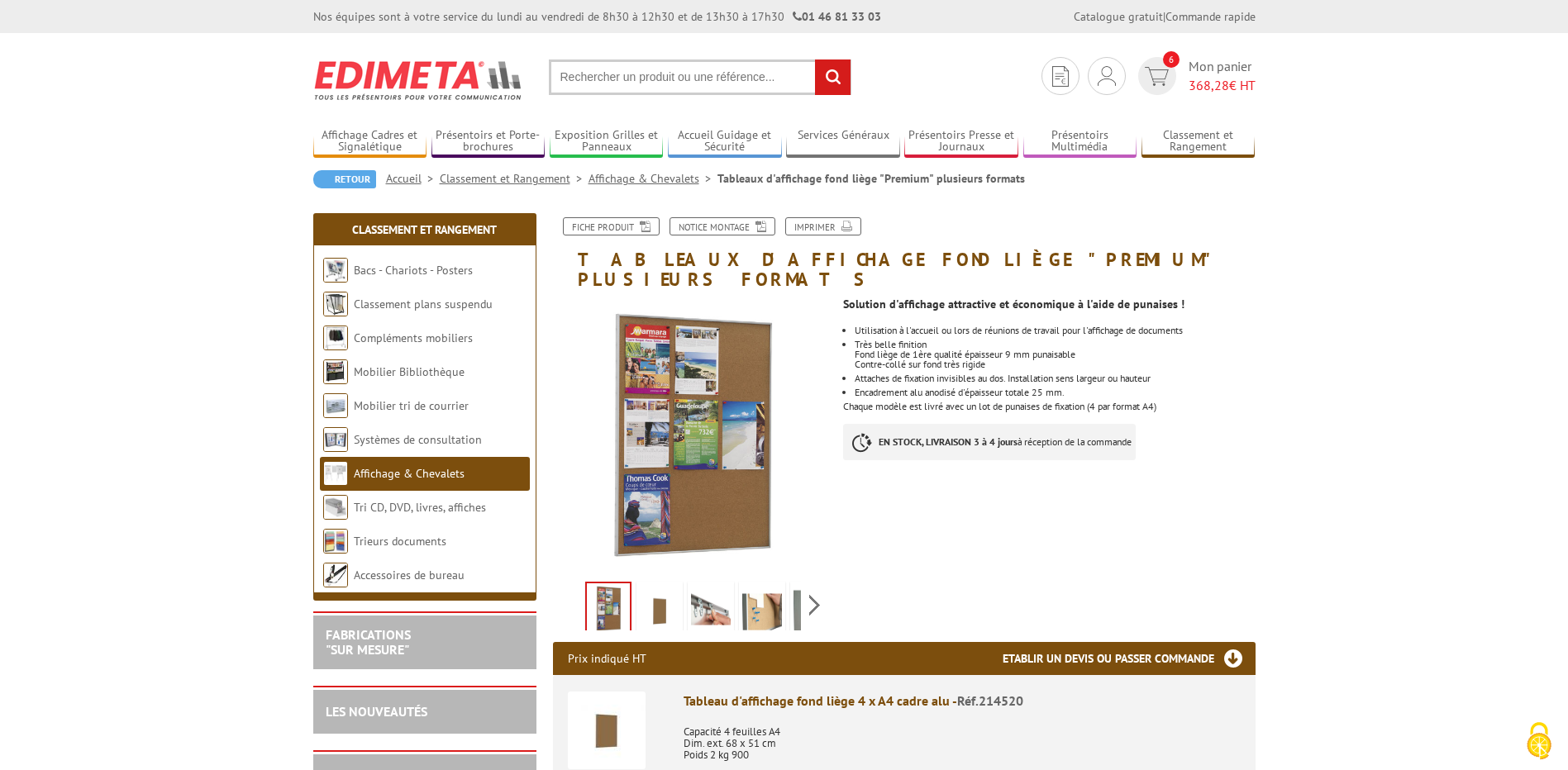
click at [665, 67] on input "text" at bounding box center [700, 77] width 302 height 36
click at [659, 84] on input "text" at bounding box center [700, 77] width 302 height 36
type input "plan pompier"
click at [815, 60] on input "rechercher" at bounding box center [832, 77] width 36 height 36
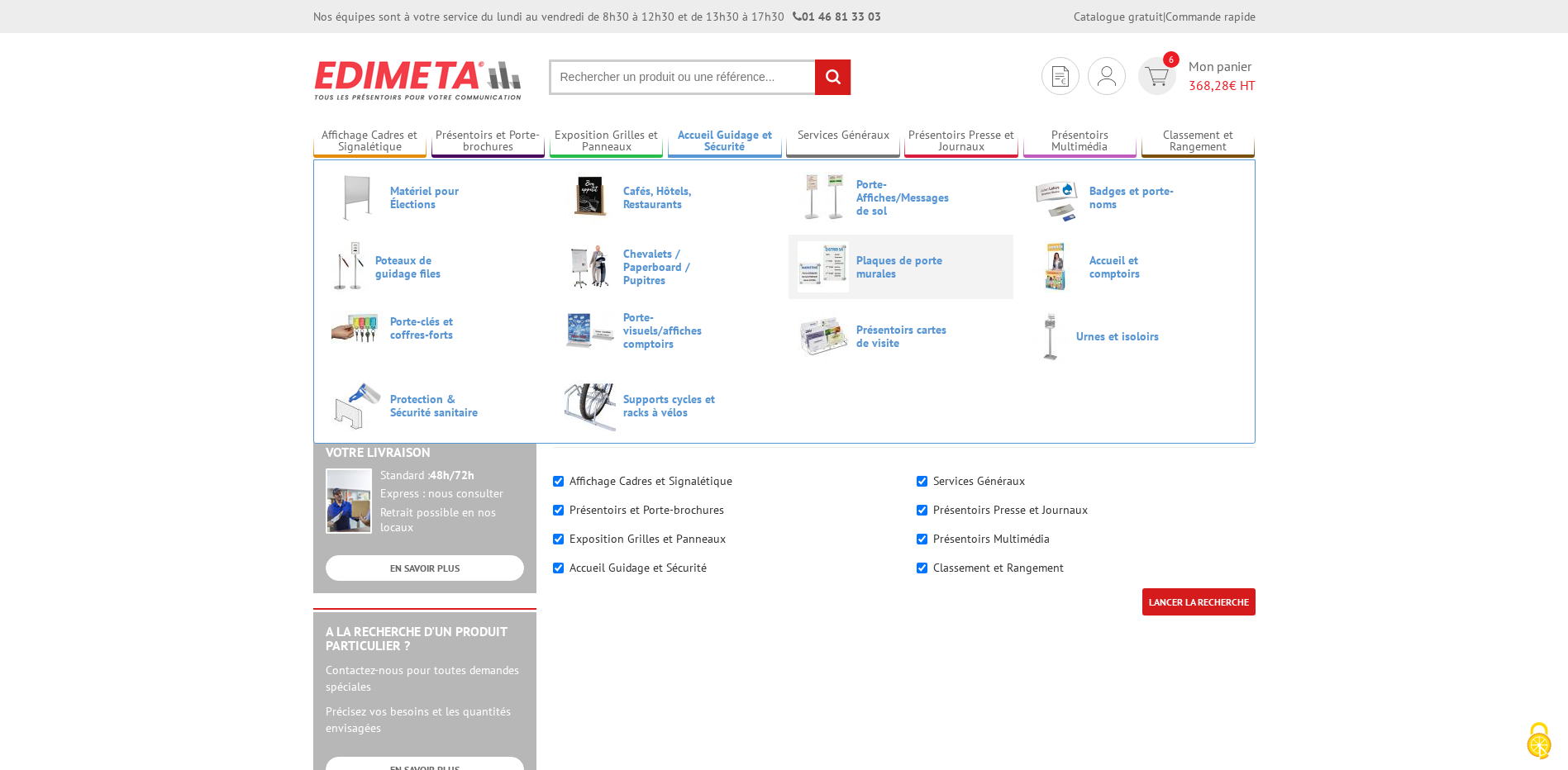
click at [848, 258] on img at bounding box center [823, 266] width 51 height 51
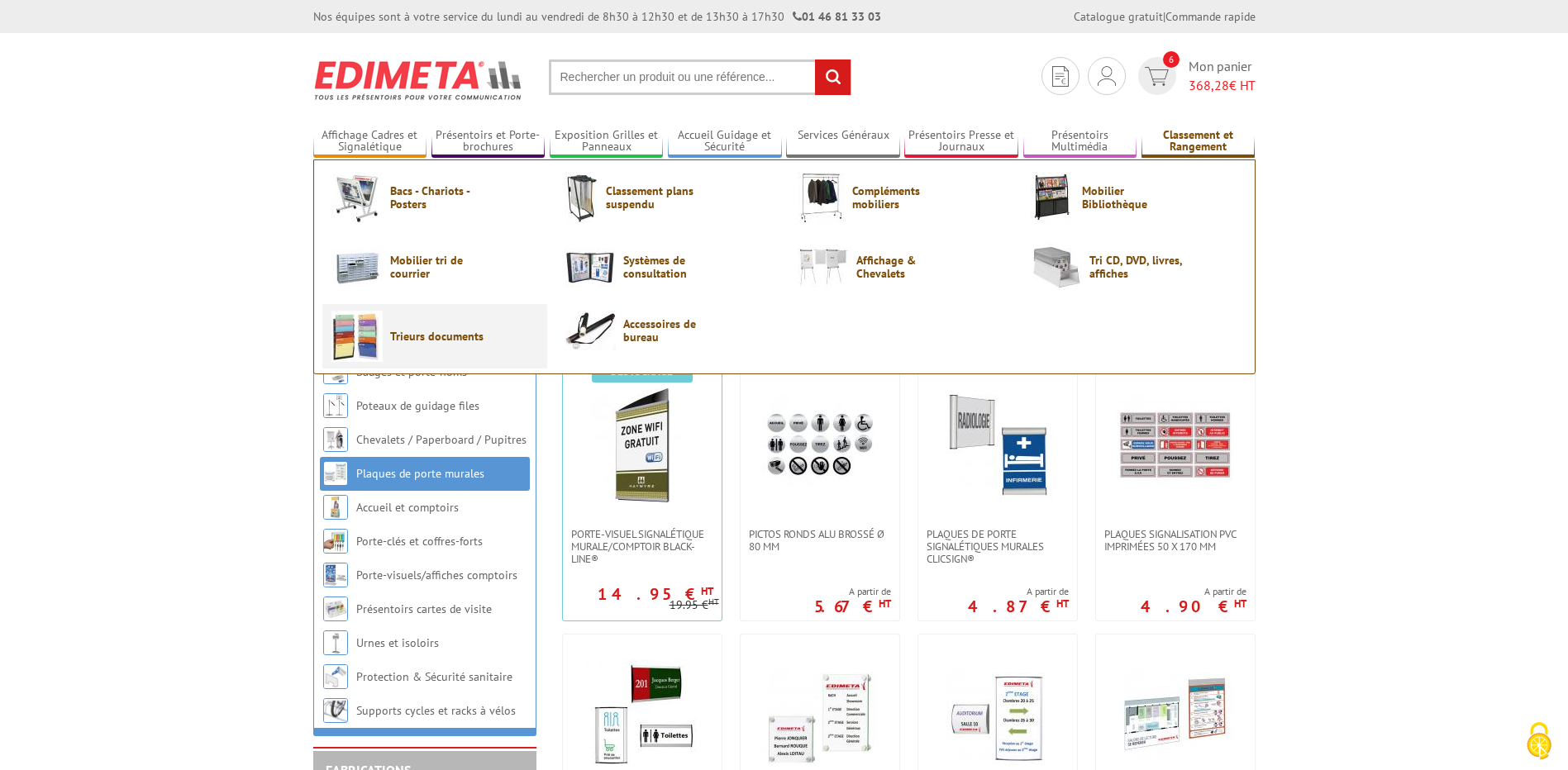
click at [430, 347] on link "Trieurs documents" at bounding box center [434, 336] width 206 height 51
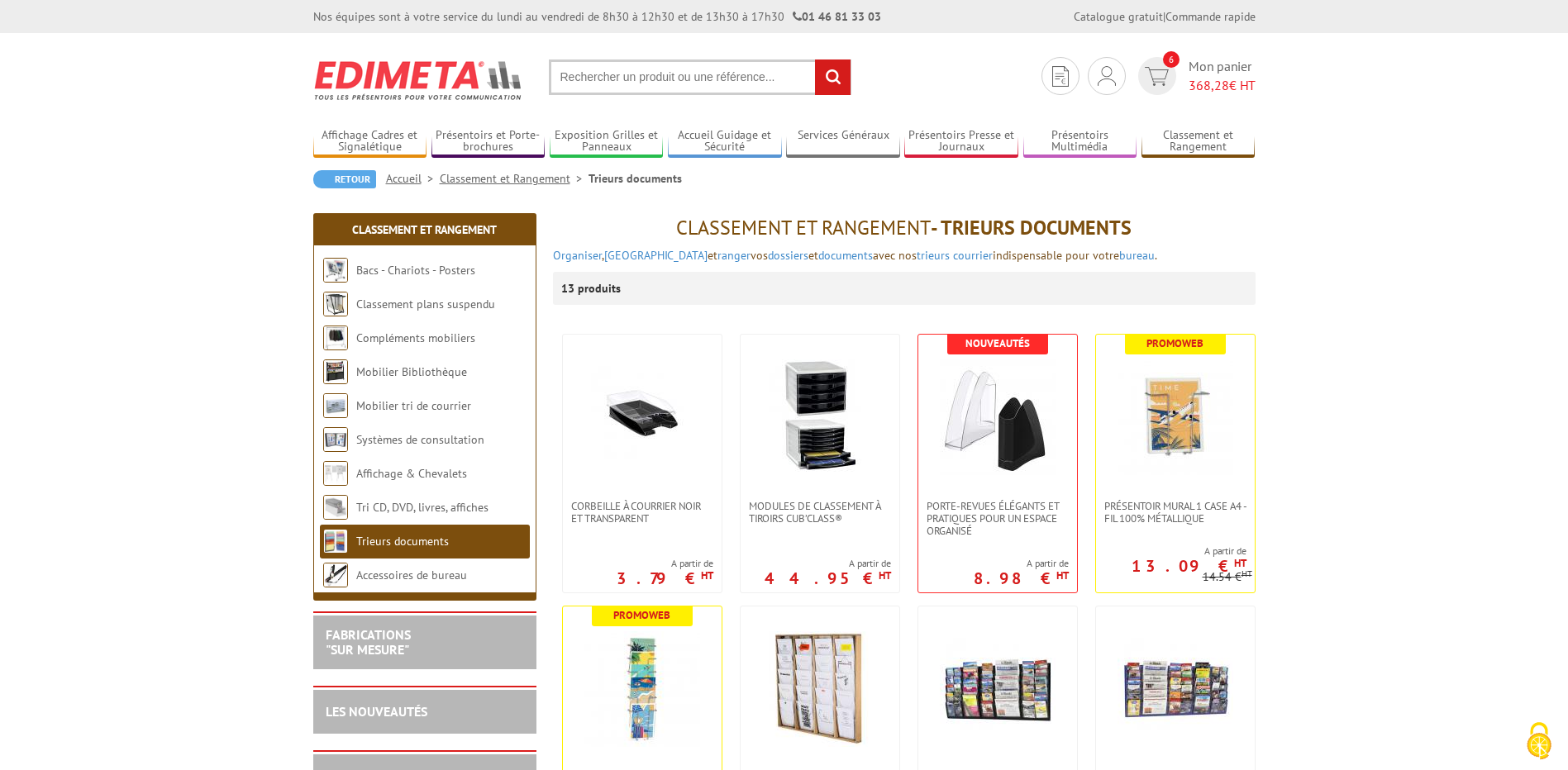
click at [620, 92] on input "text" at bounding box center [700, 77] width 302 height 36
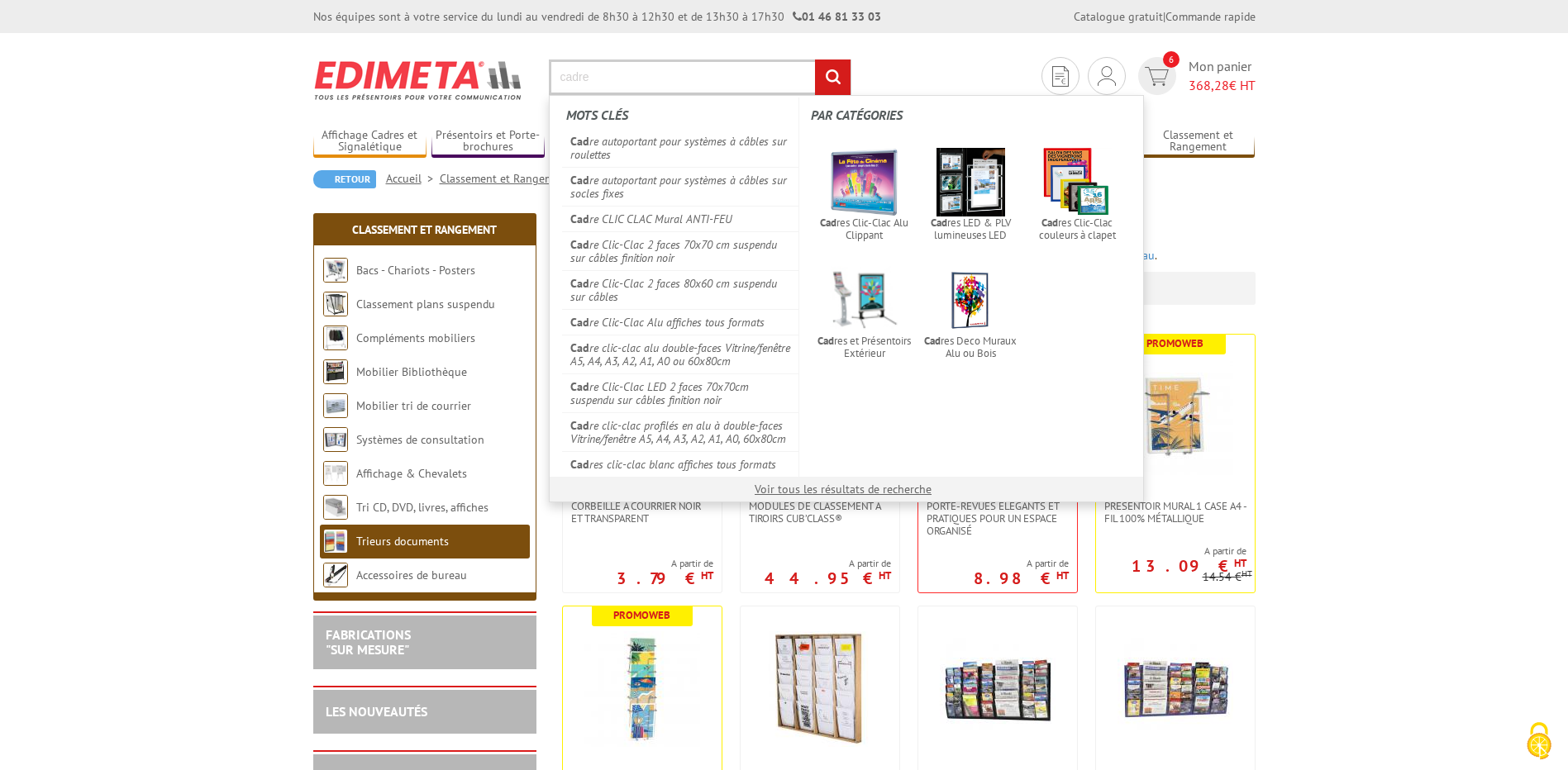
type input "cadre"
click at [815, 60] on input "rechercher" at bounding box center [832, 77] width 36 height 36
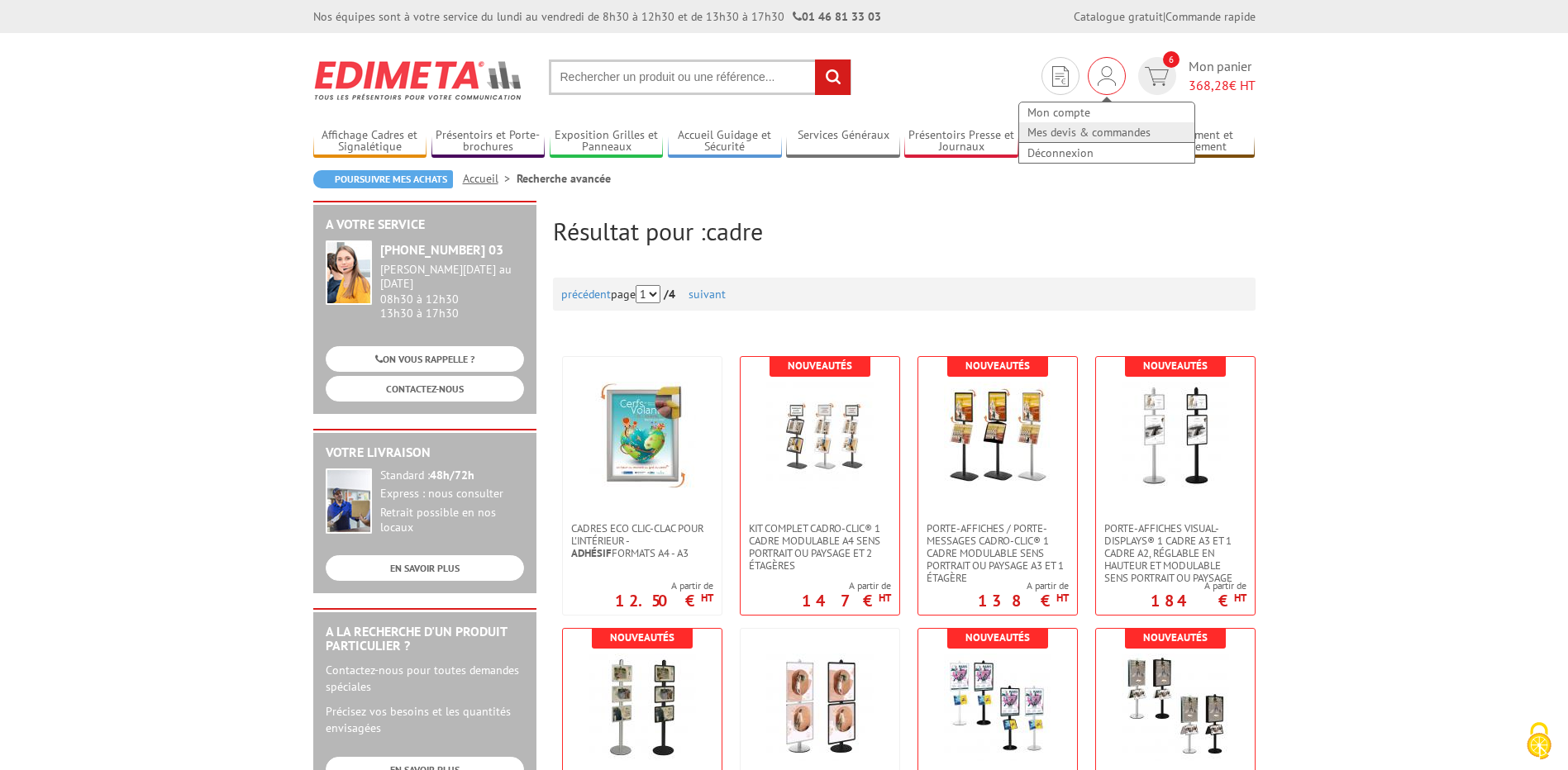
click at [1098, 132] on link "Mes devis & commandes" at bounding box center [1106, 132] width 175 height 20
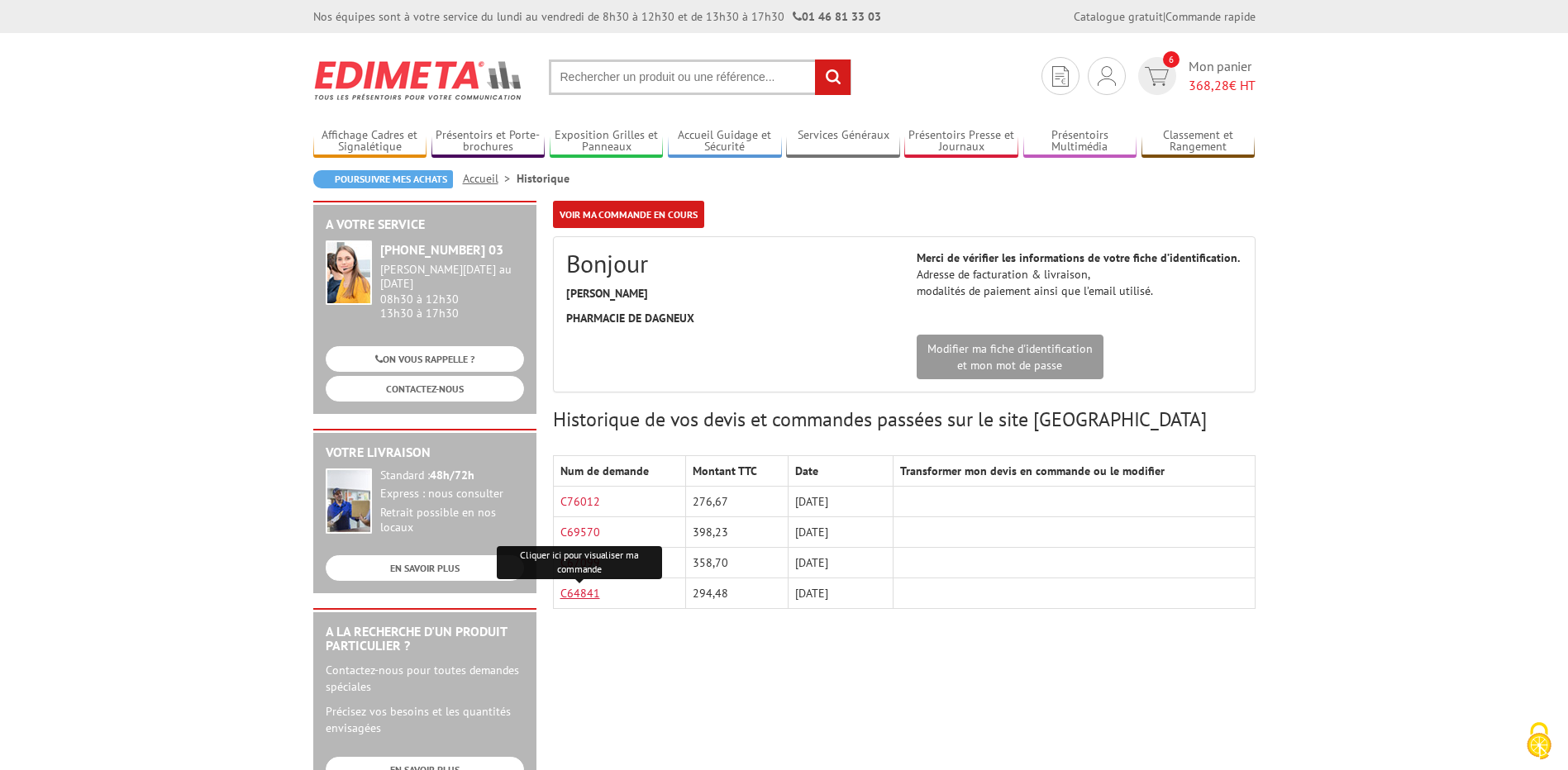
click at [591, 590] on link "C64841" at bounding box center [580, 592] width 39 height 14
click at [617, 78] on input "text" at bounding box center [700, 77] width 302 height 36
paste input "CADRE CLIC-CLAC A2 ANGLES 90°"
type input "CADRE CLIC-CLAC A2 ANGLES 90°"
click at [815, 60] on input "rechercher" at bounding box center [832, 77] width 36 height 36
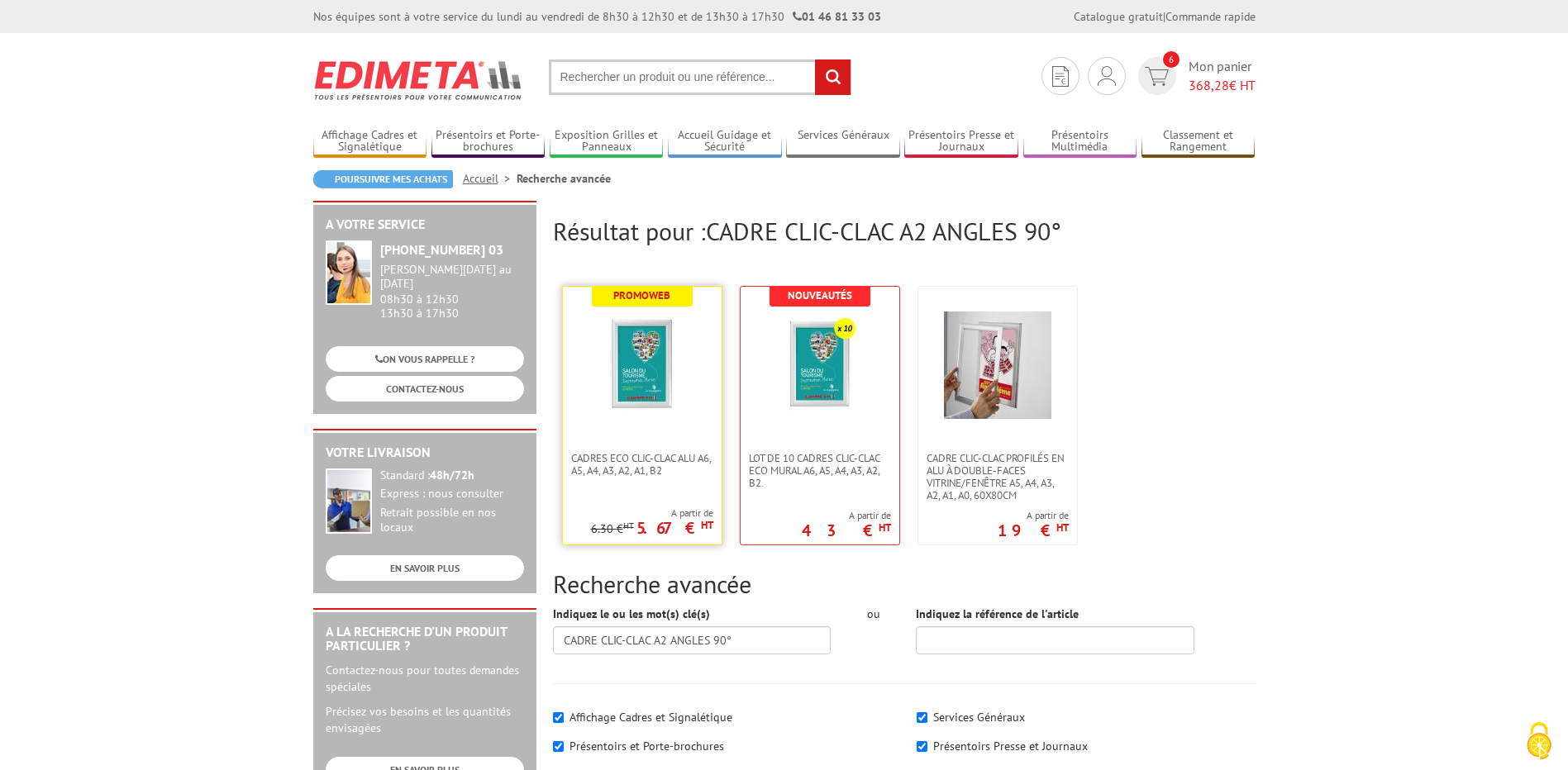
click at [708, 432] on link at bounding box center [641, 370] width 158 height 165
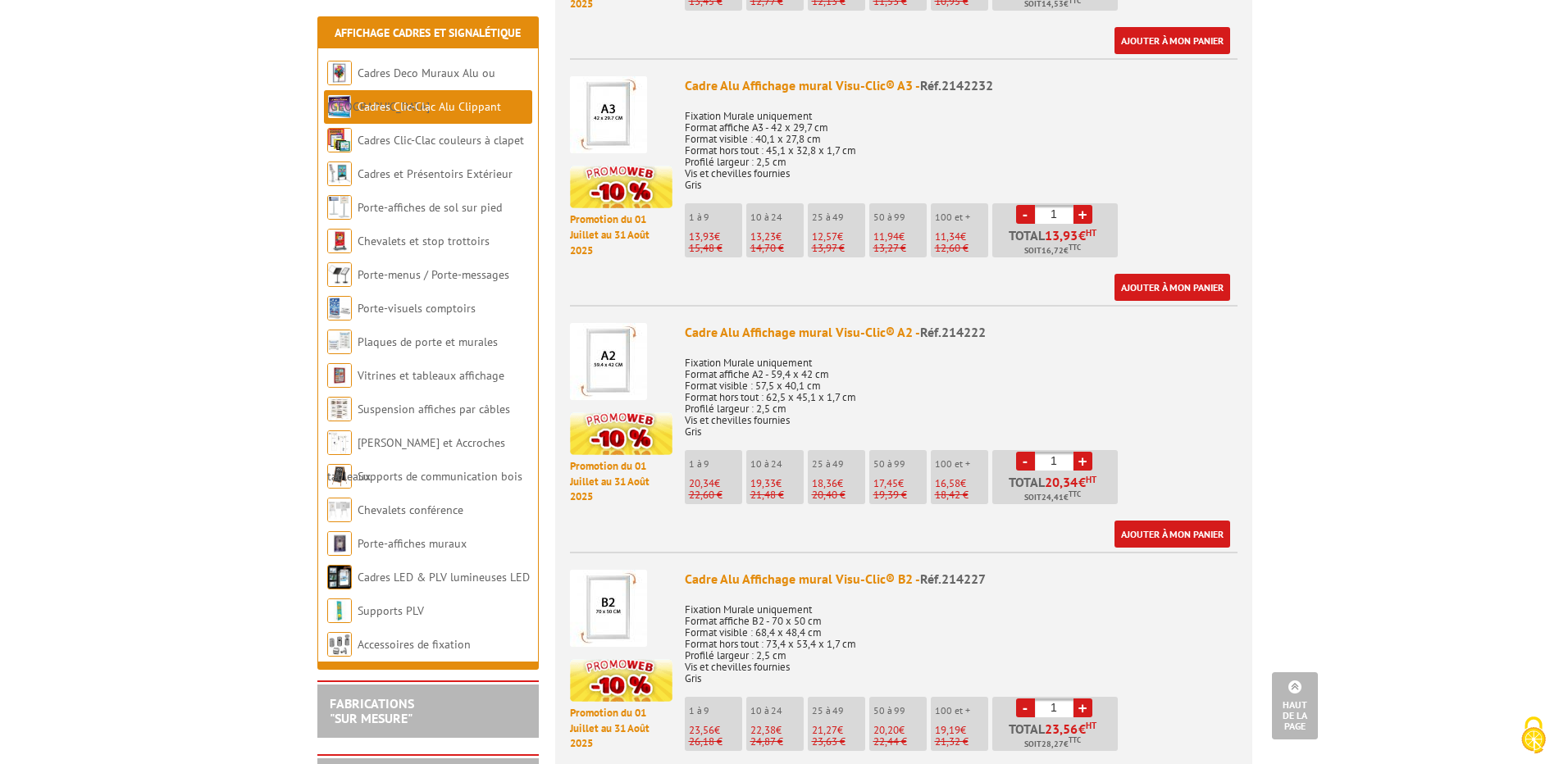
scroll to position [1640, 0]
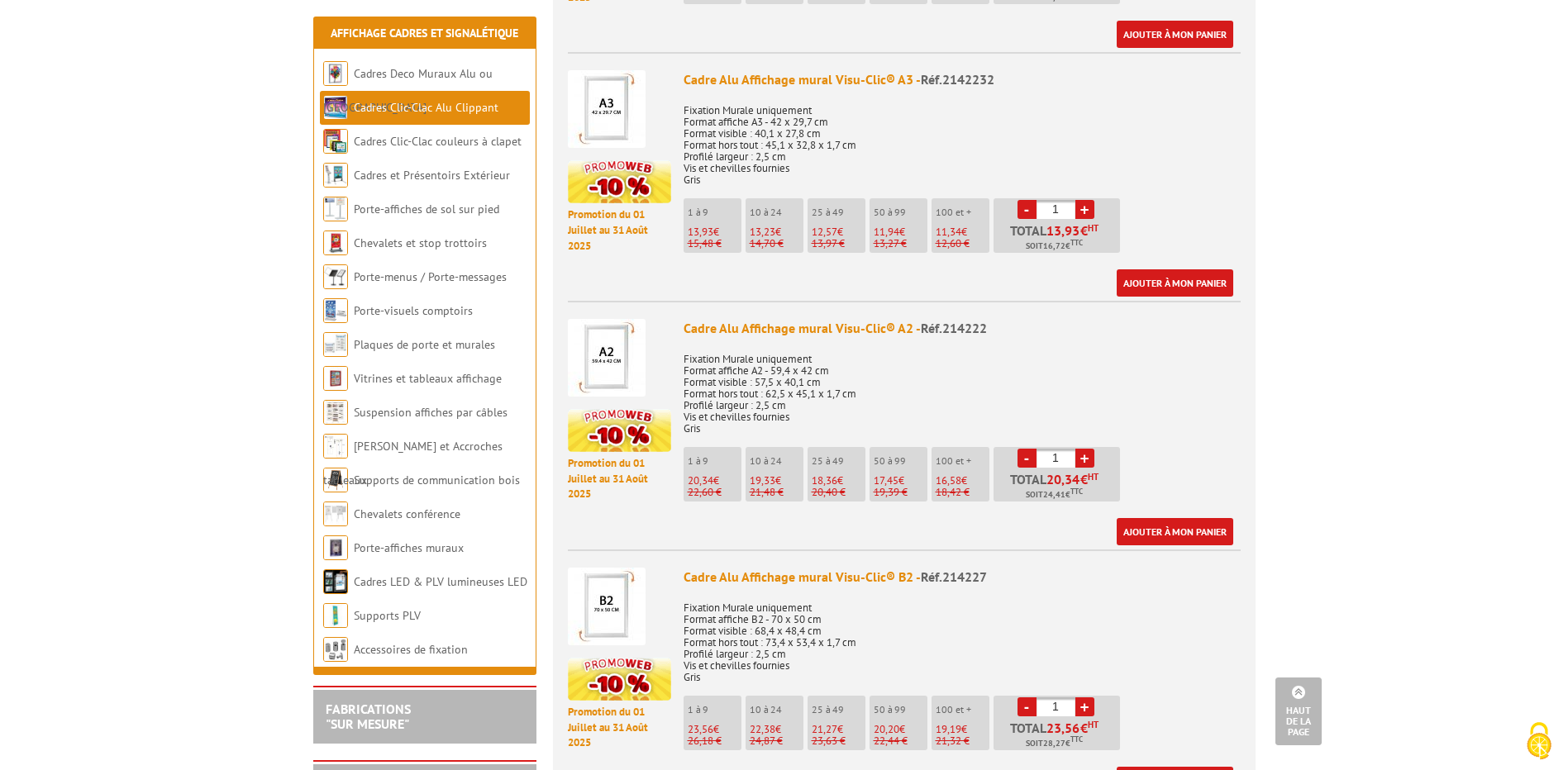
click at [1080, 448] on link "+" at bounding box center [1085, 458] width 19 height 19
type input "2"
click at [1156, 518] on link "Ajouter à mon panier" at bounding box center [1174, 532] width 116 height 27
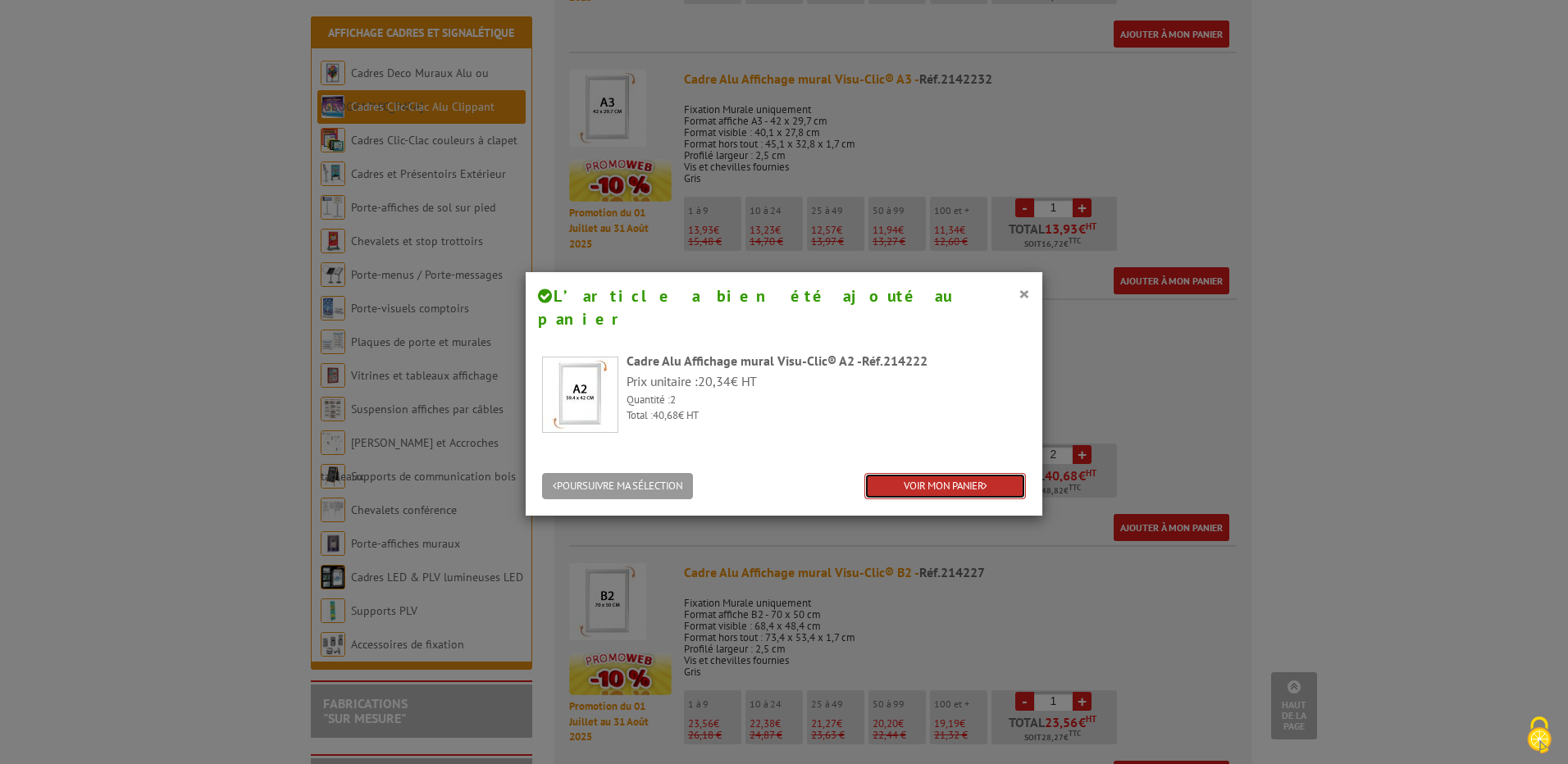
click at [913, 473] on link "VOIR MON PANIER" at bounding box center [945, 487] width 162 height 27
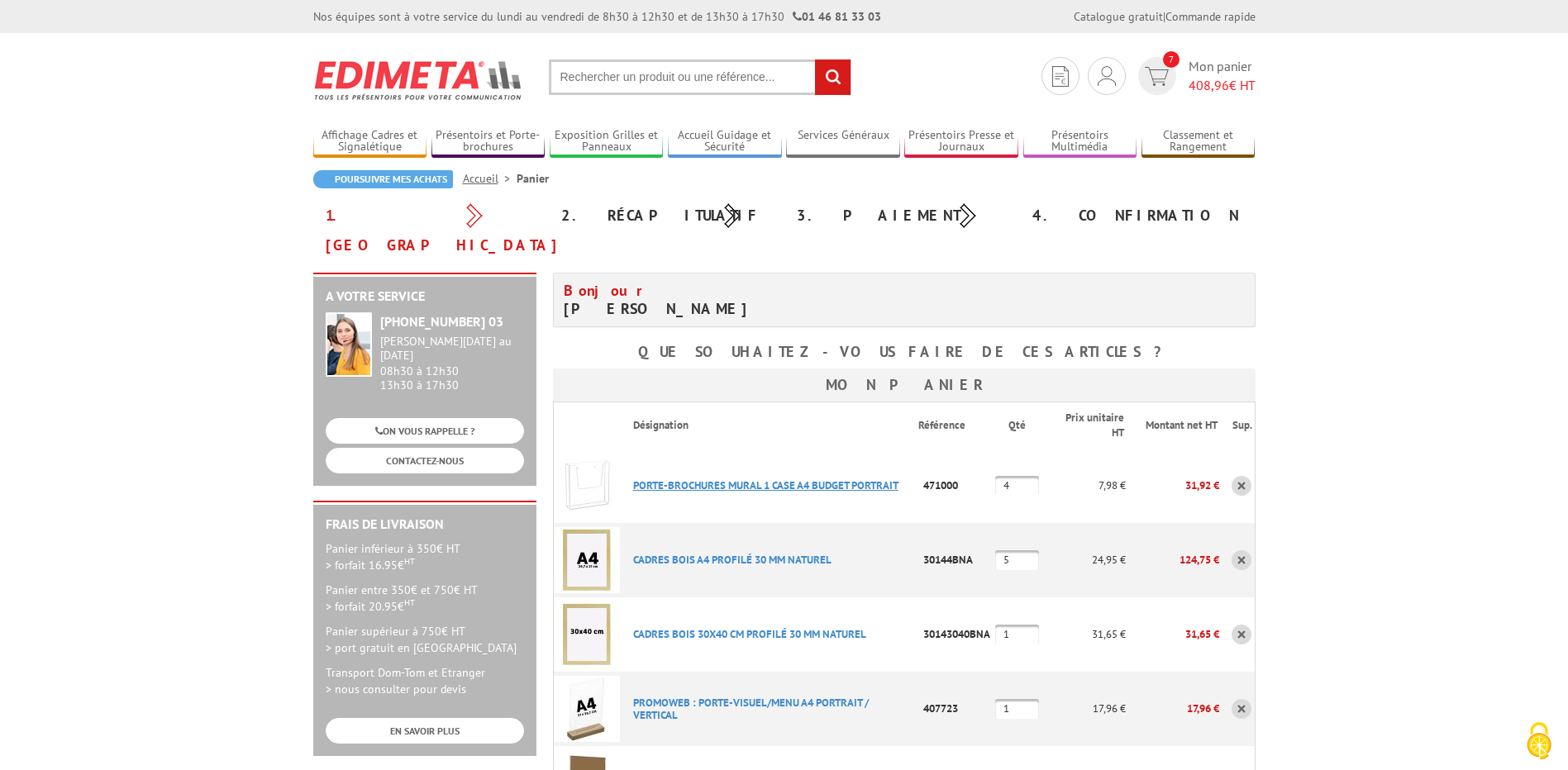
click at [823, 478] on link "PORTE-BROCHURES MURAL 1 CASE A4 BUDGET PORTRAIT" at bounding box center [765, 485] width 265 height 14
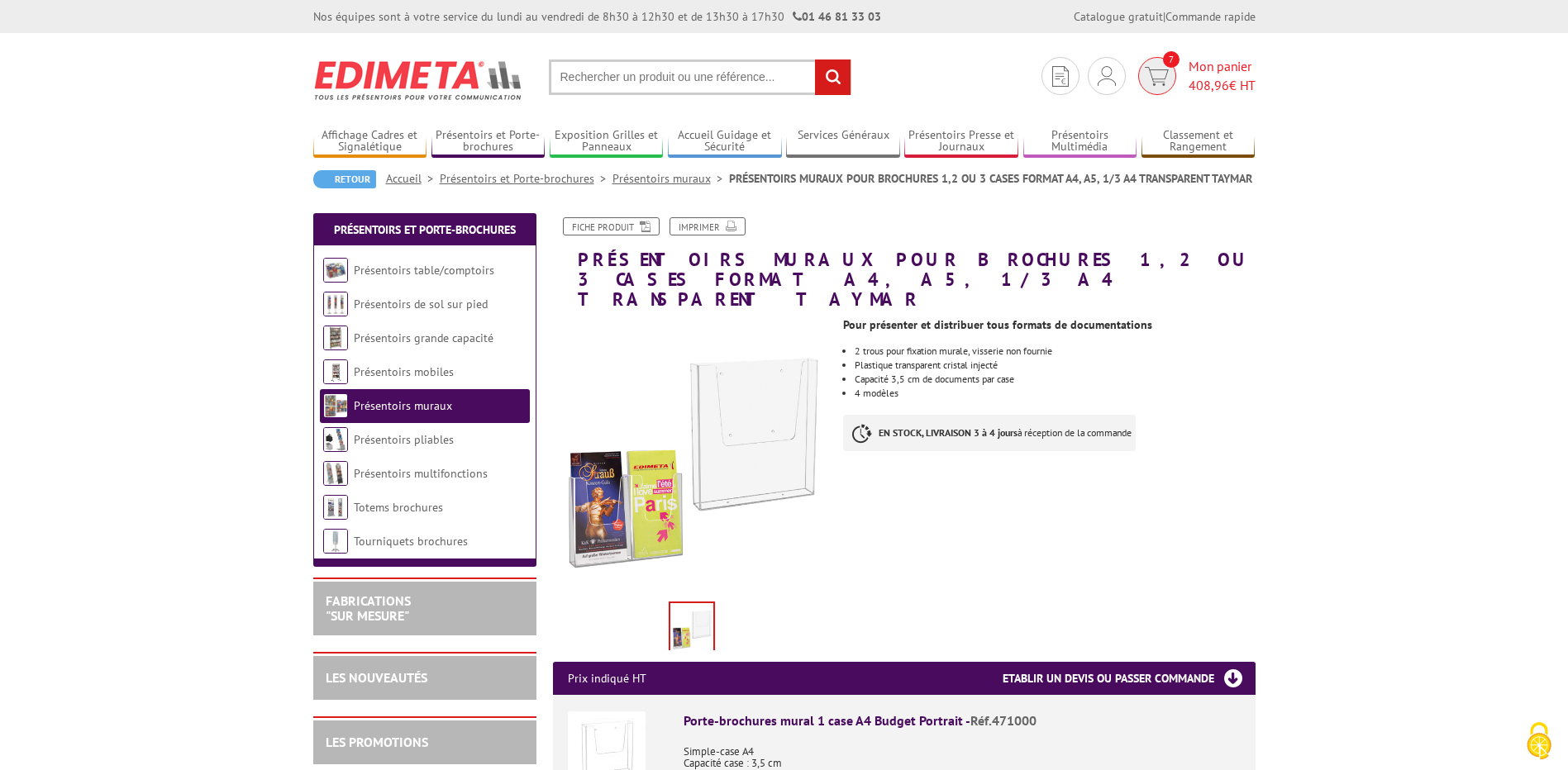
click at [1201, 80] on span "408,96" at bounding box center [1209, 84] width 40 height 16
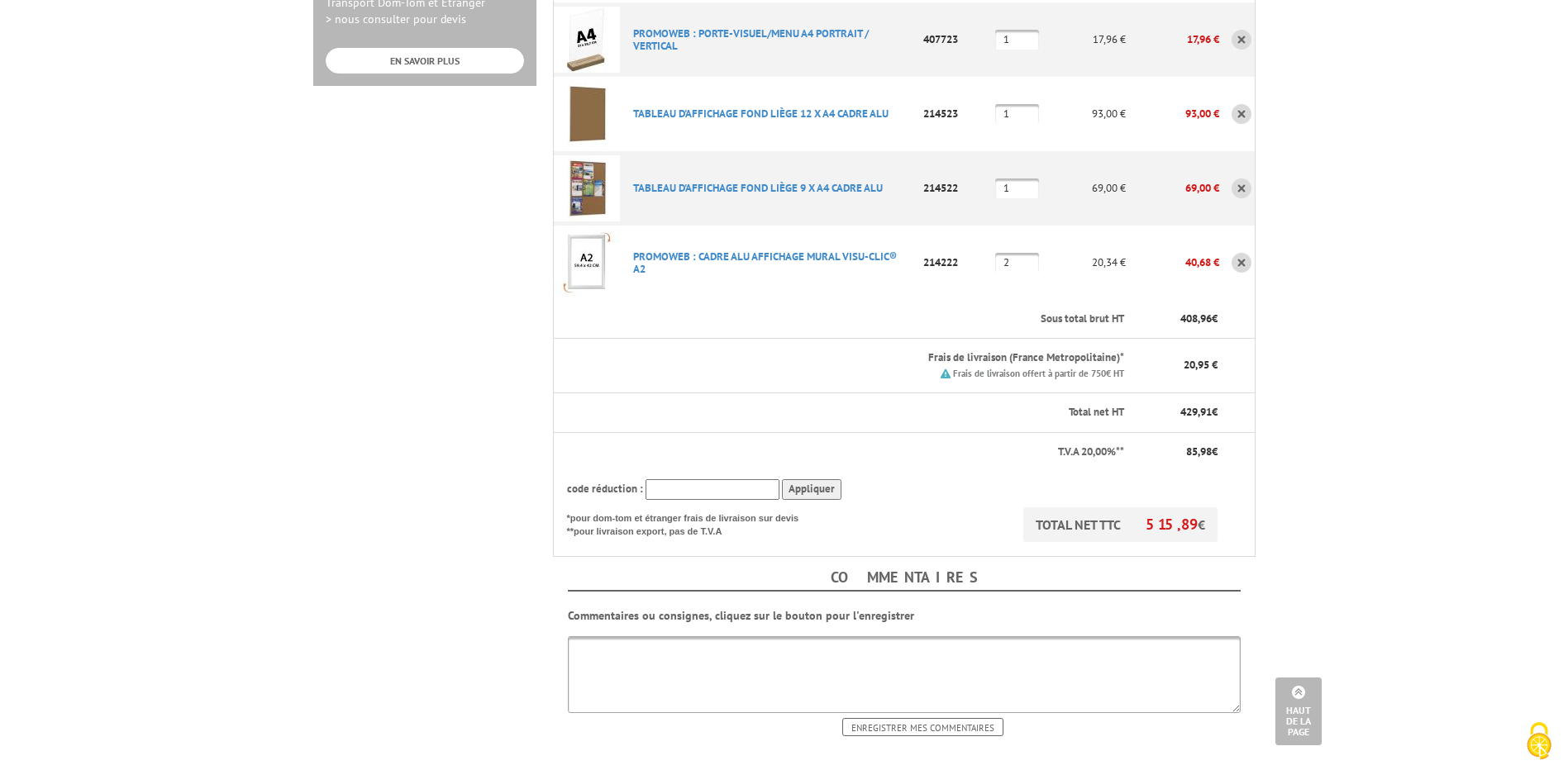
scroll to position [744, 0]
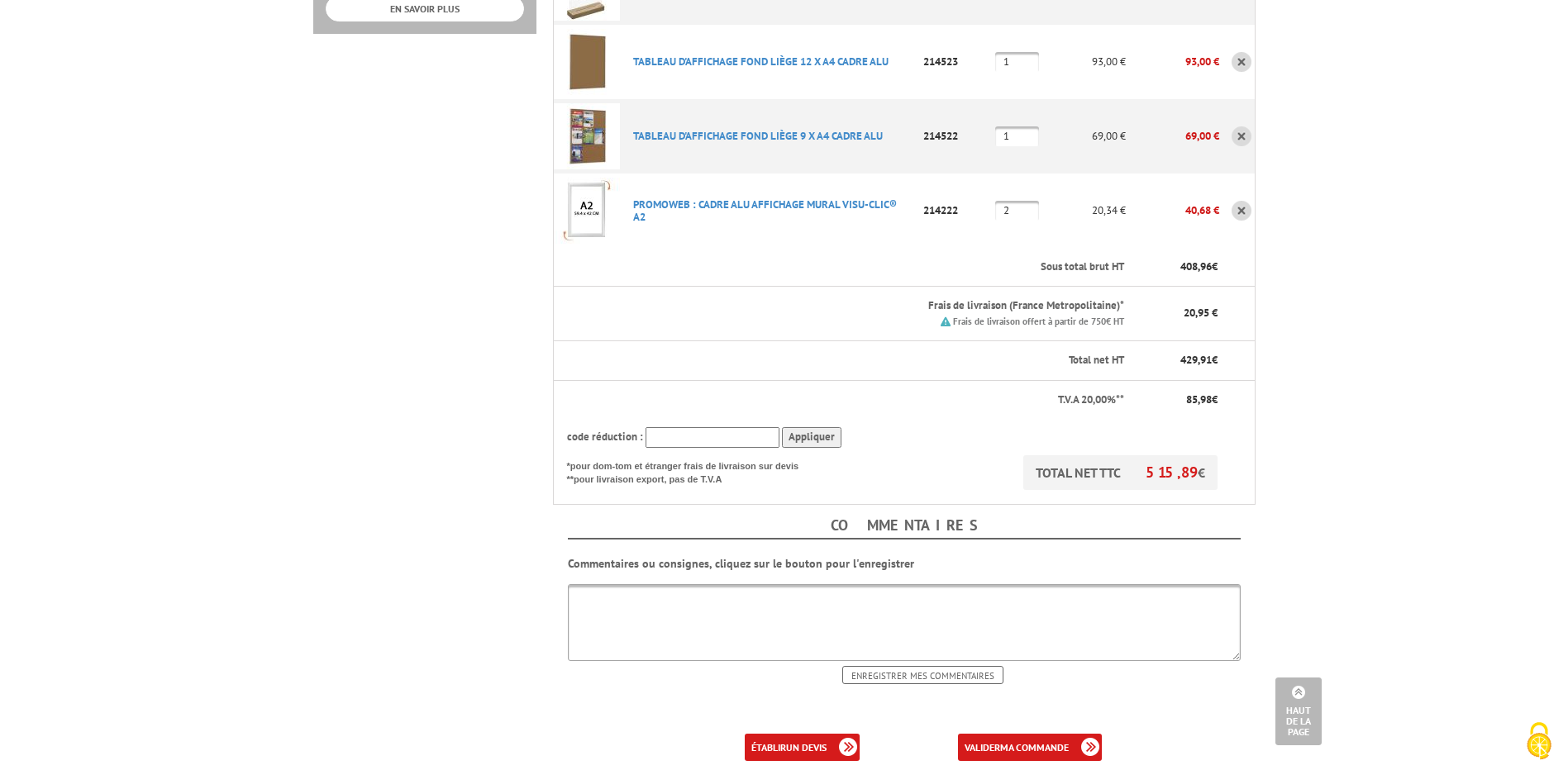
click at [674, 427] on input "text" at bounding box center [712, 438] width 133 height 21
type input "15pourvous"
click at [807, 427] on input "Appliquer" at bounding box center [811, 438] width 60 height 21
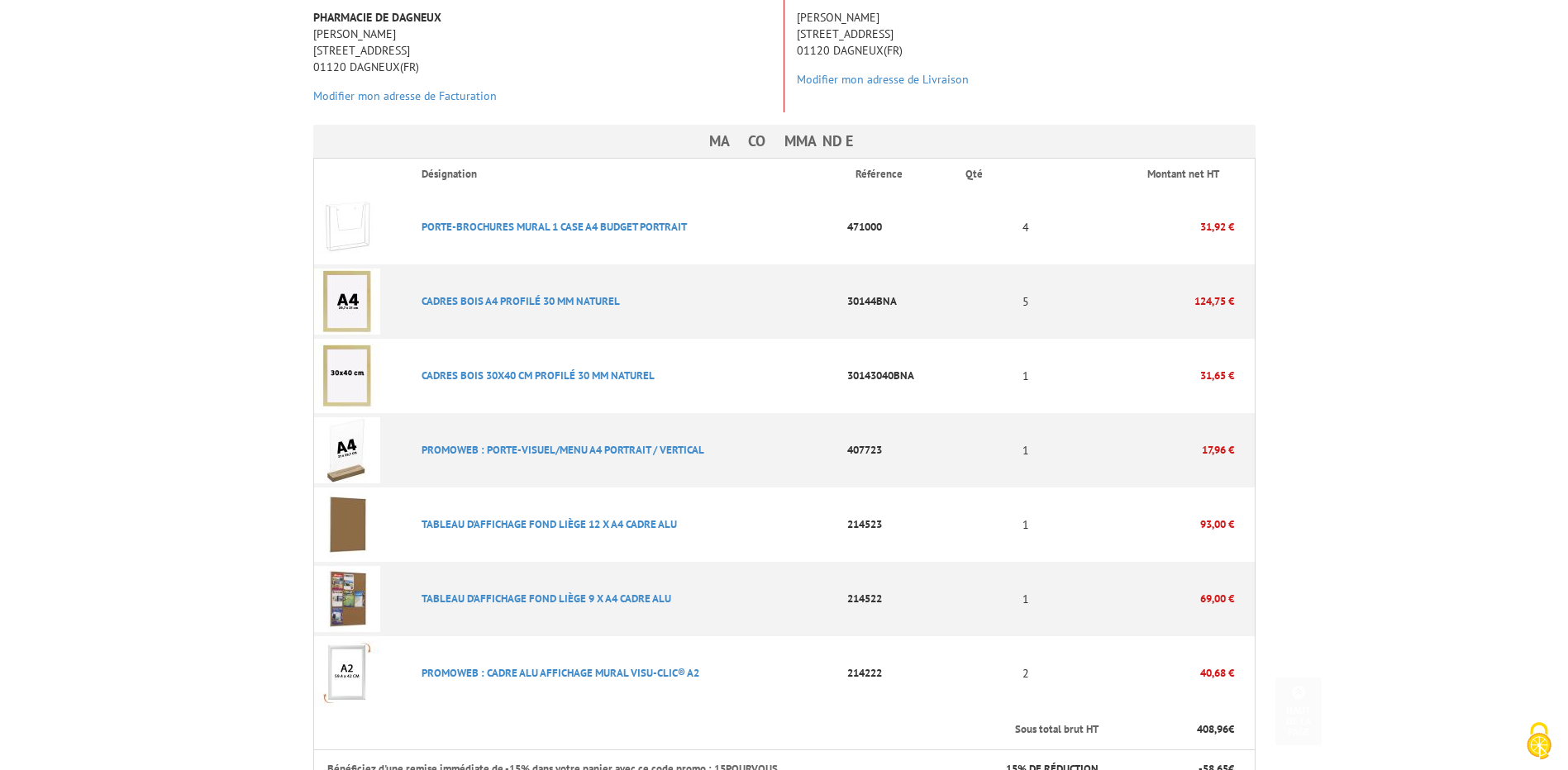
scroll to position [744, 0]
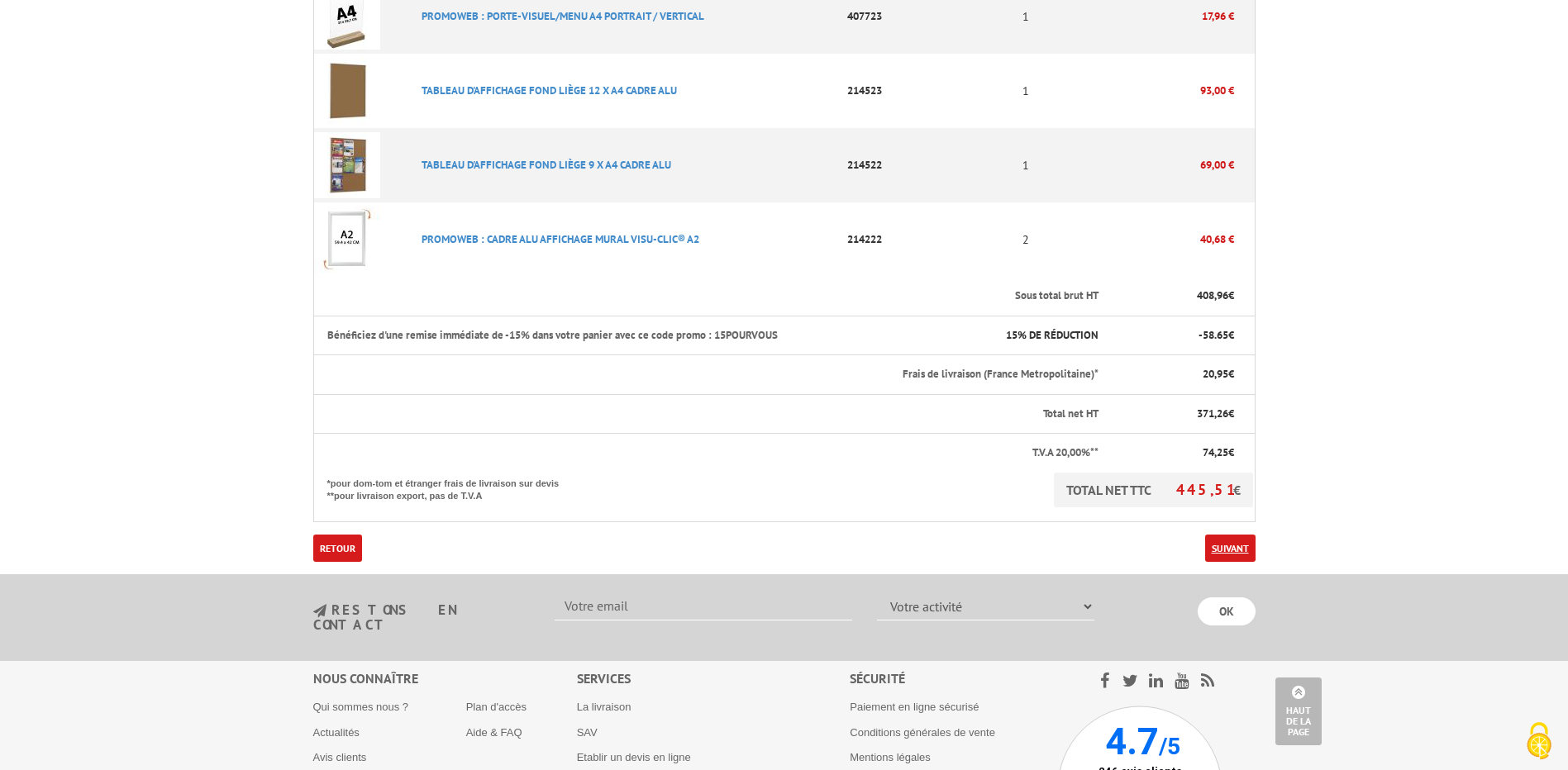
click at [1218, 535] on link "Suivant" at bounding box center [1230, 548] width 51 height 27
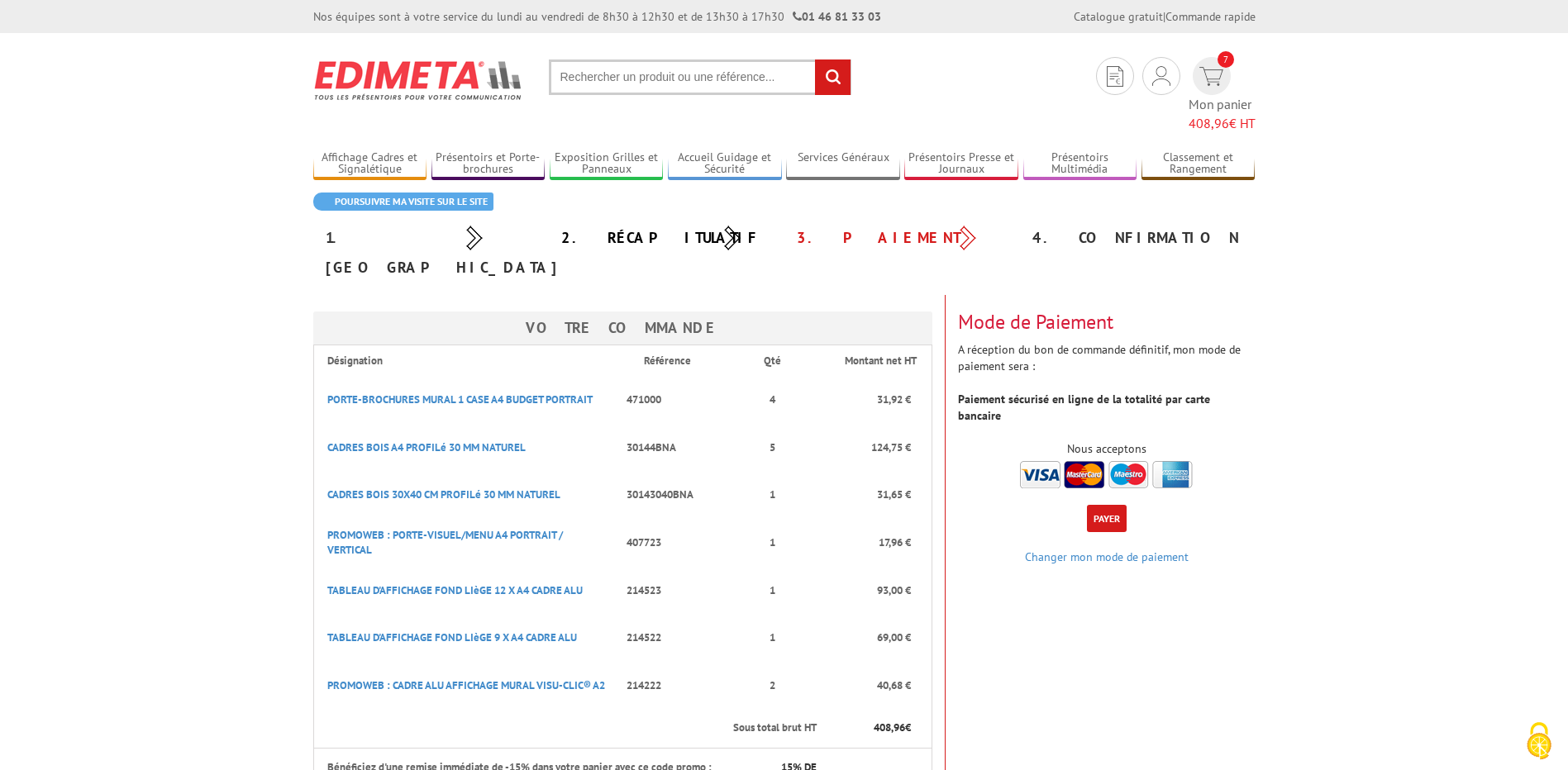
click at [1100, 505] on button "Payer" at bounding box center [1106, 518] width 39 height 27
